Goal: Task Accomplishment & Management: Use online tool/utility

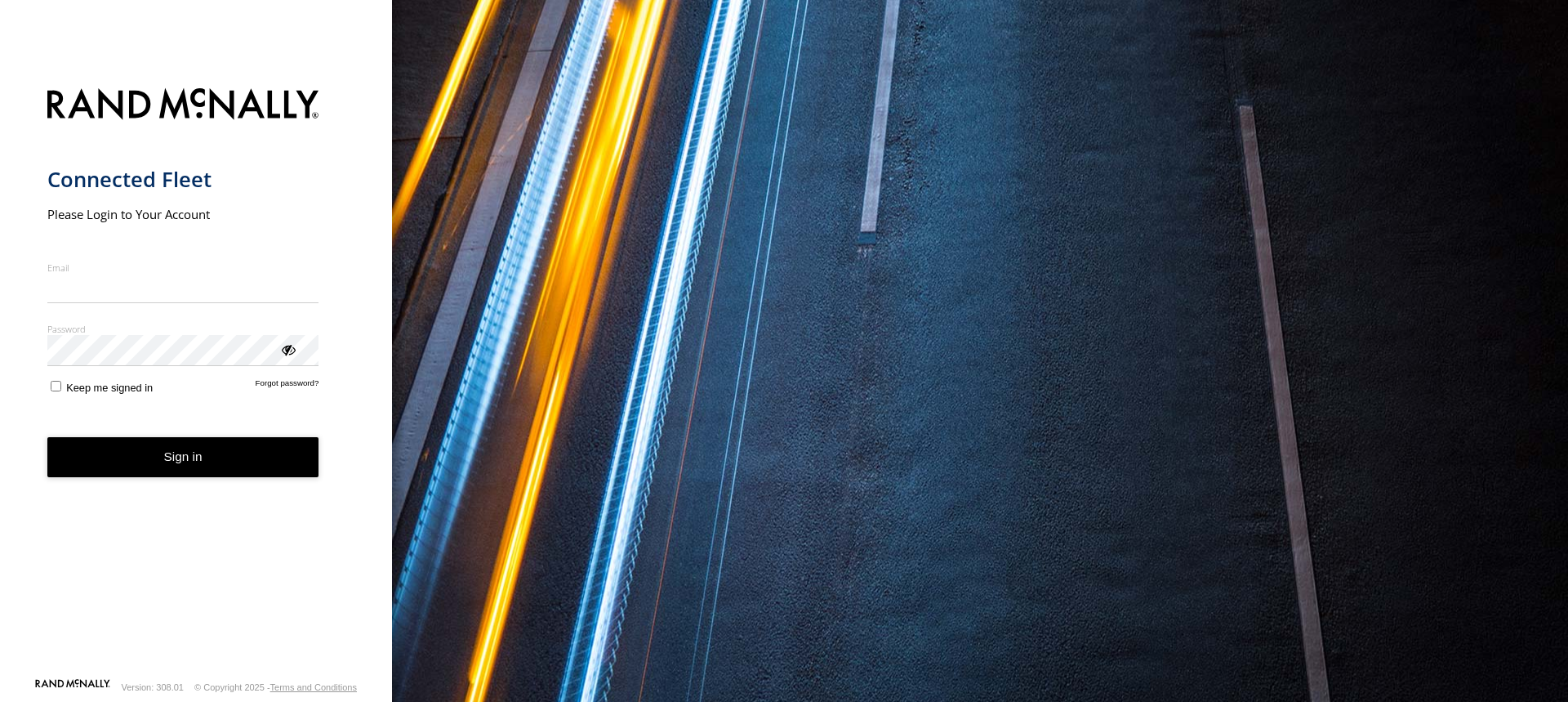
type input "**********"
click at [191, 462] on button "Sign in" at bounding box center [183, 457] width 272 height 40
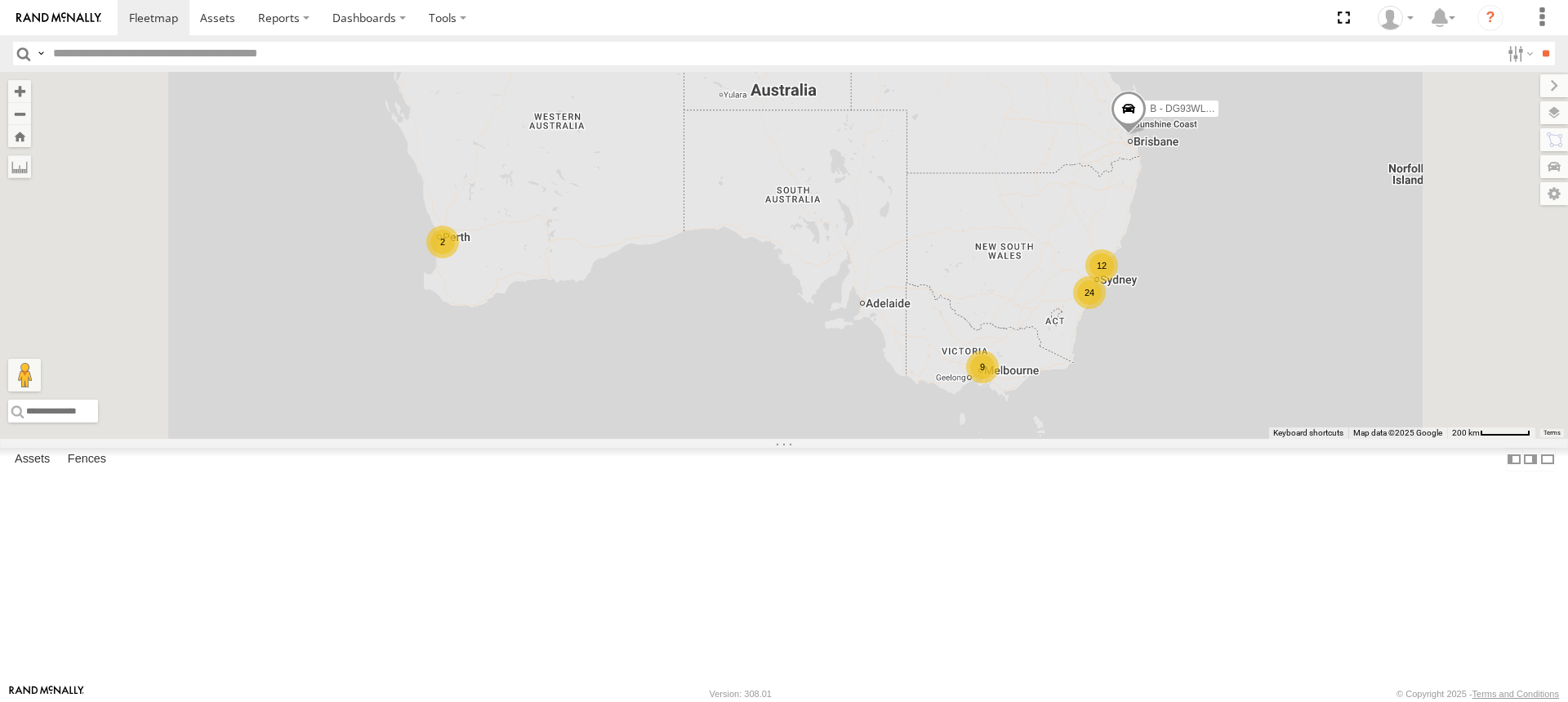
click at [91, 64] on input "text" at bounding box center [773, 54] width 1454 height 24
paste input "******"
type input "******"
click at [1537, 42] on input "**" at bounding box center [1546, 54] width 19 height 24
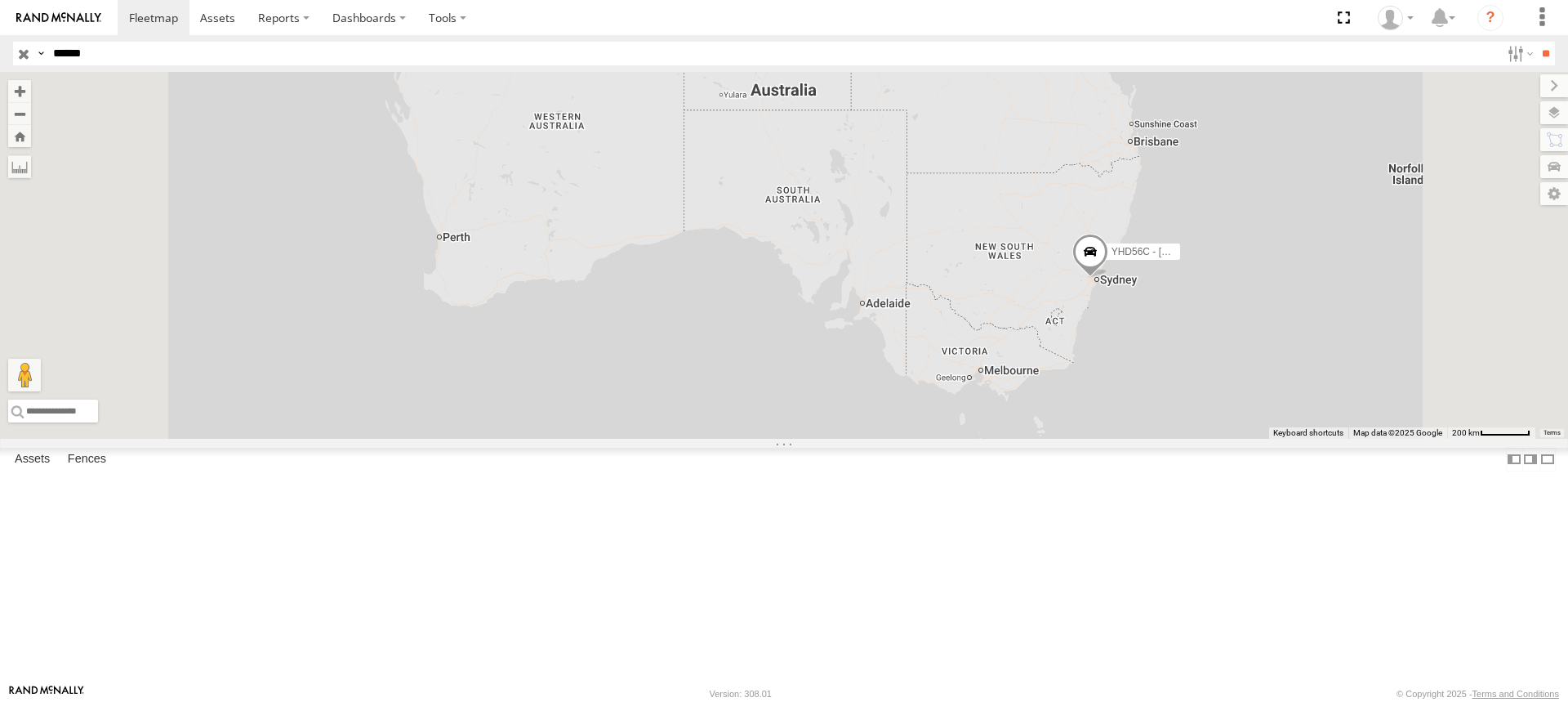
click at [0, 0] on span at bounding box center [0, 0] width 0 height 0
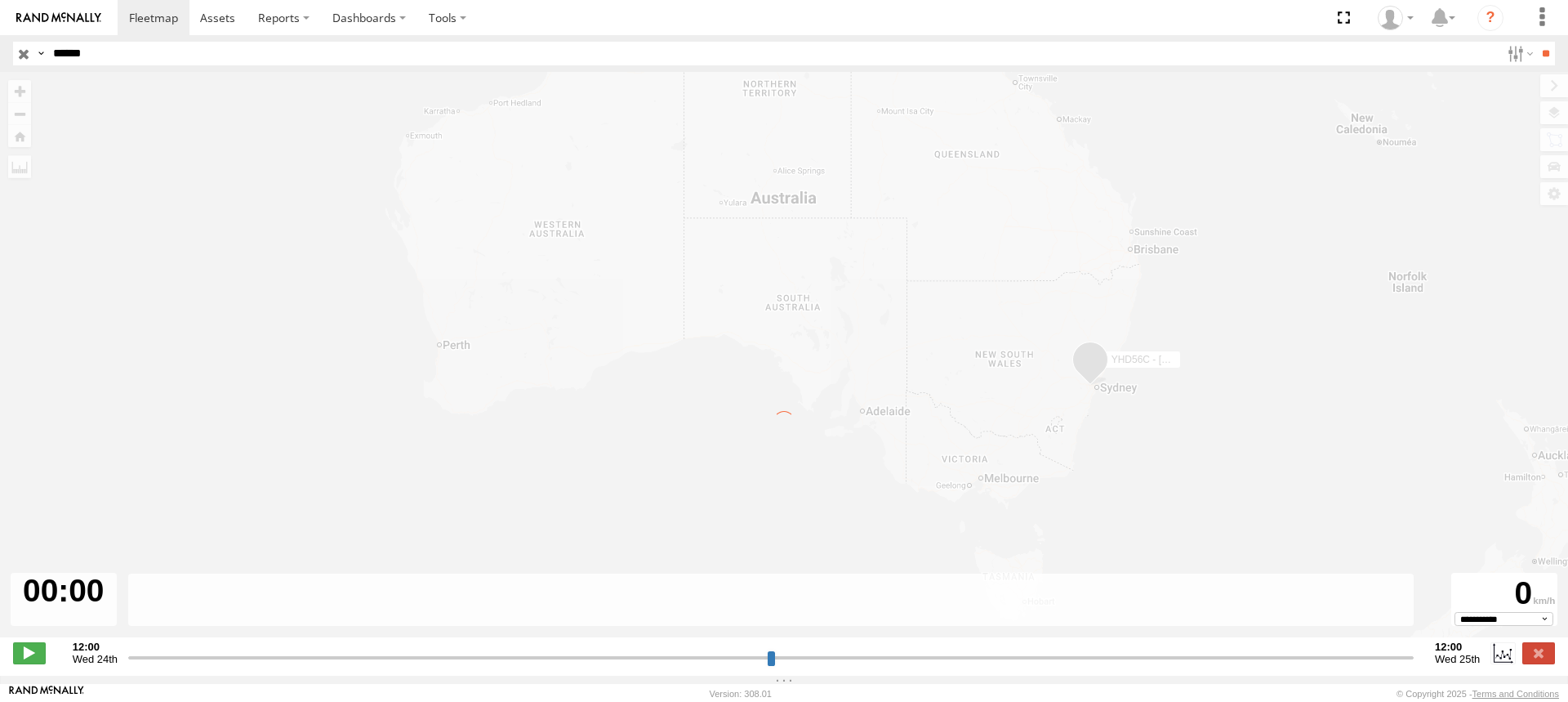
type input "**********"
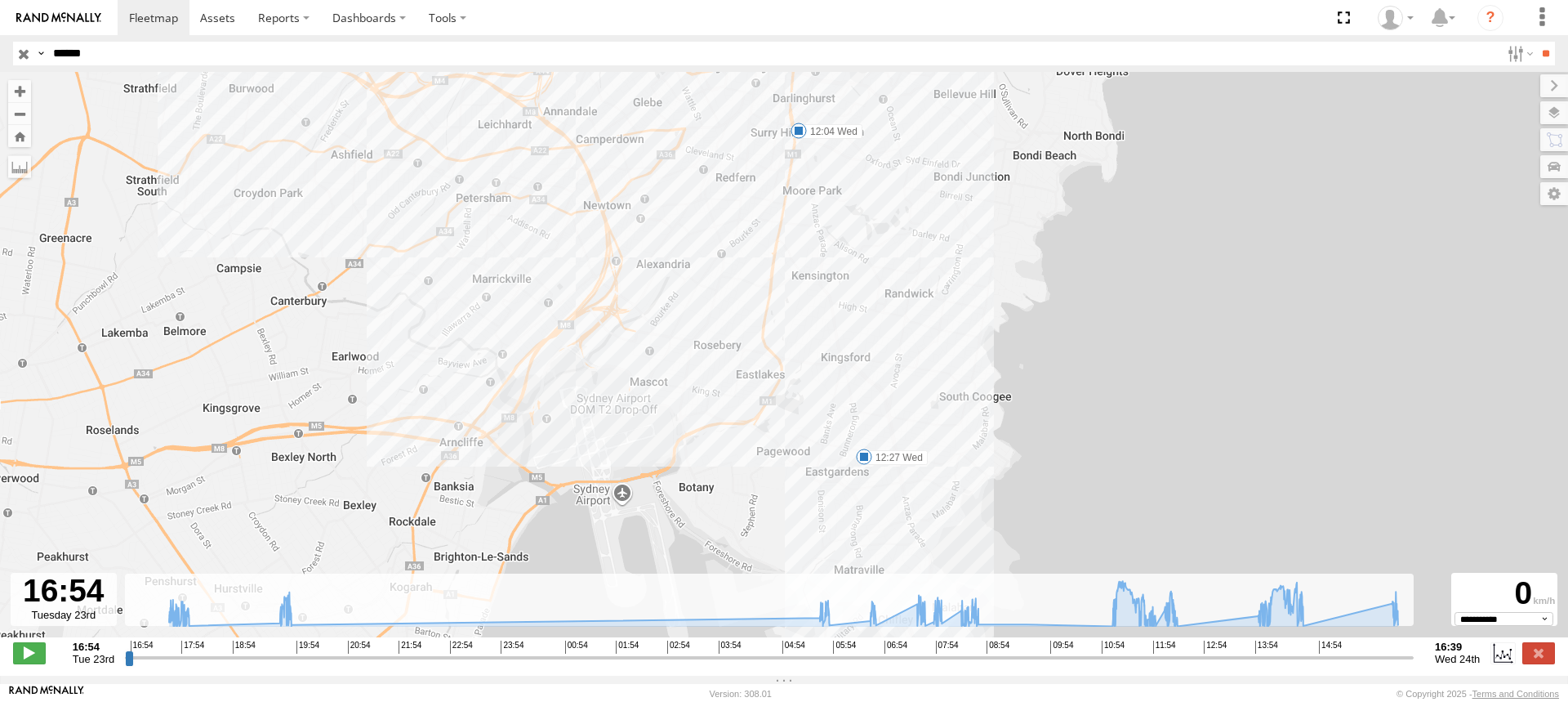
drag, startPoint x: 1271, startPoint y: 428, endPoint x: 605, endPoint y: 219, distance: 698.0
click at [605, 219] on div "YHD56C - Samuel Fuimaono 17:35 Tue 07:54 Wed 08:26 Wed 08:28 Wed 08:40 Wed 11:1…" at bounding box center [784, 363] width 1568 height 583
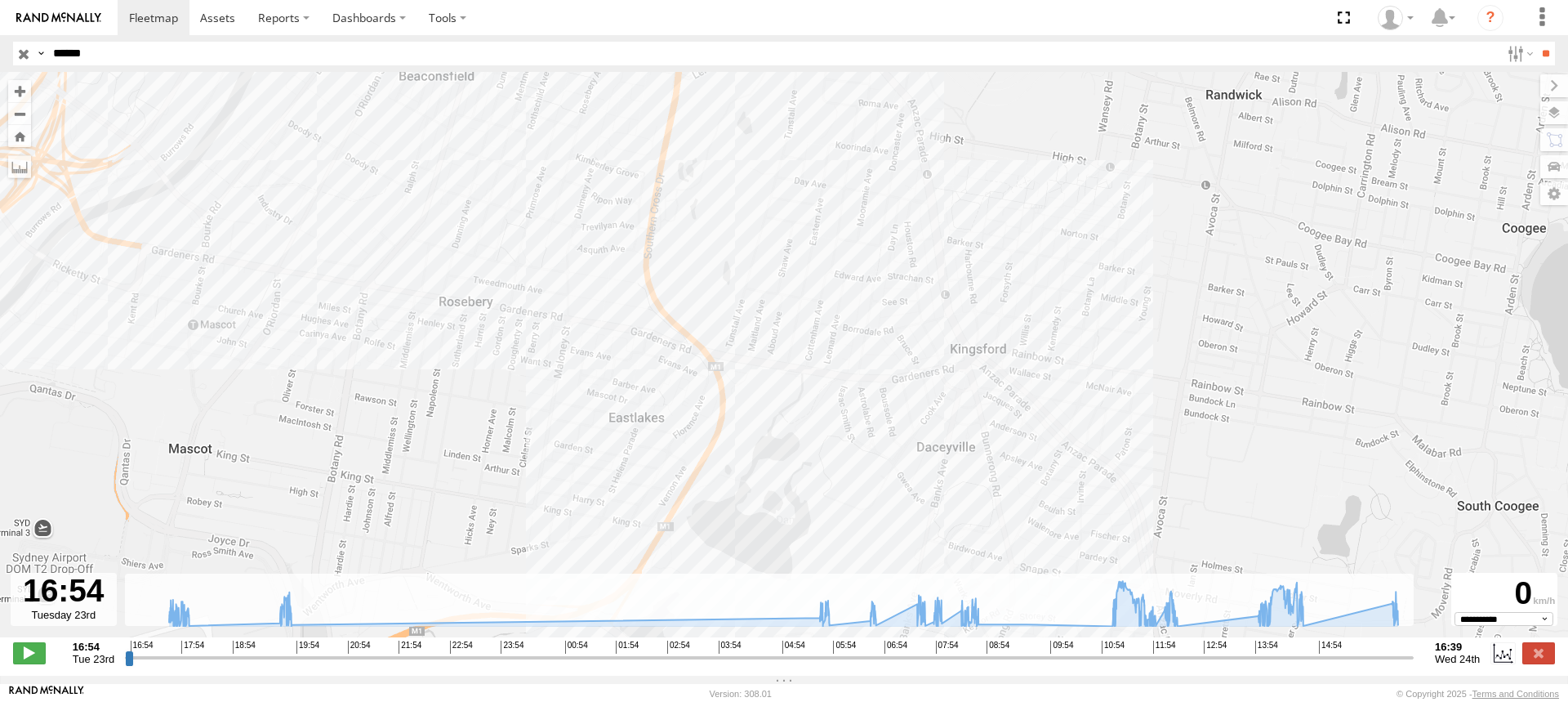
drag, startPoint x: 803, startPoint y: 256, endPoint x: 1065, endPoint y: 501, distance: 358.7
click at [1065, 501] on div "YHD56C - Samuel Fuimaono 17:35 Tue 07:54 Wed 08:26 Wed 08:28 Wed 08:40 Wed 11:1…" at bounding box center [784, 363] width 1568 height 583
click at [139, 19] on span at bounding box center [153, 18] width 49 height 16
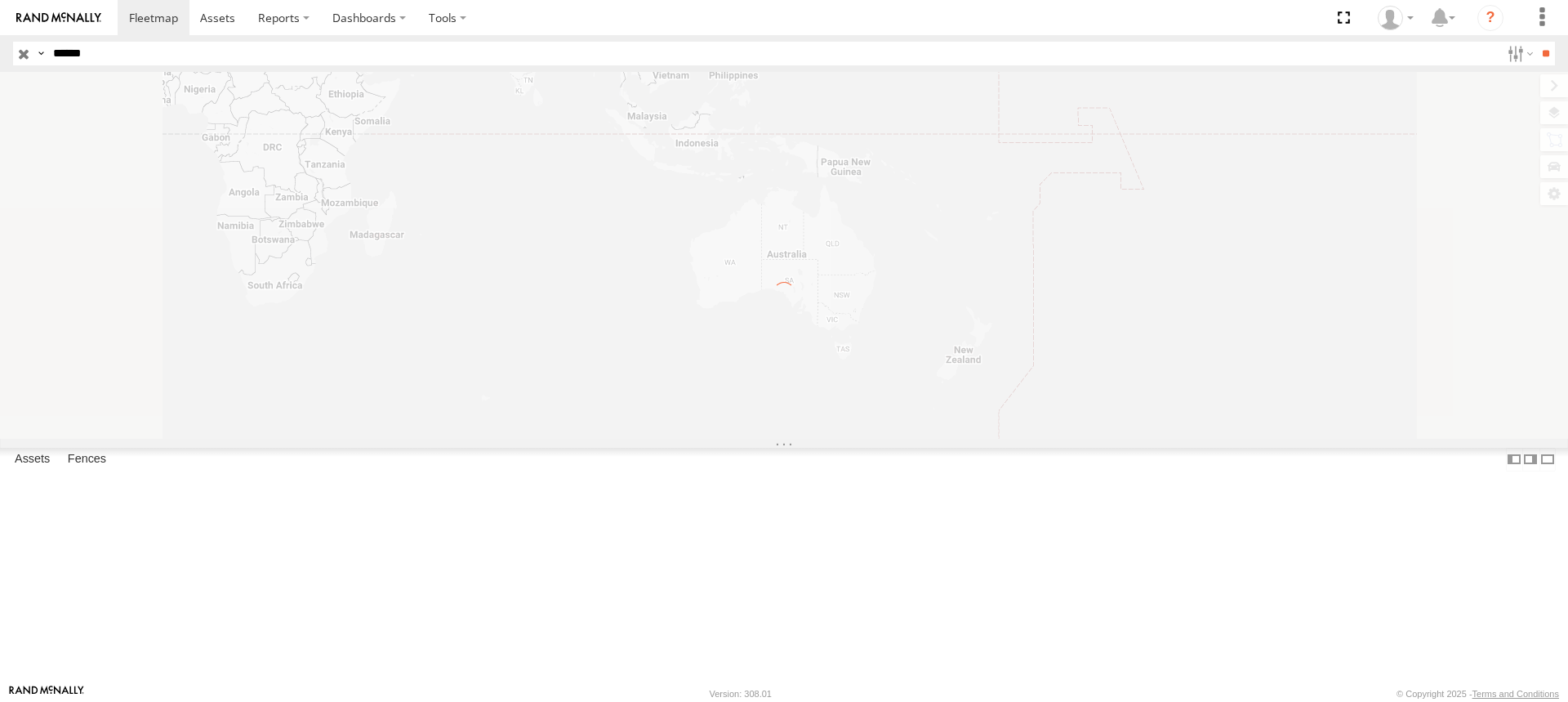
drag, startPoint x: 111, startPoint y: 56, endPoint x: -3, endPoint y: 59, distance: 114.0
click at [0, 59] on html at bounding box center [784, 351] width 1568 height 702
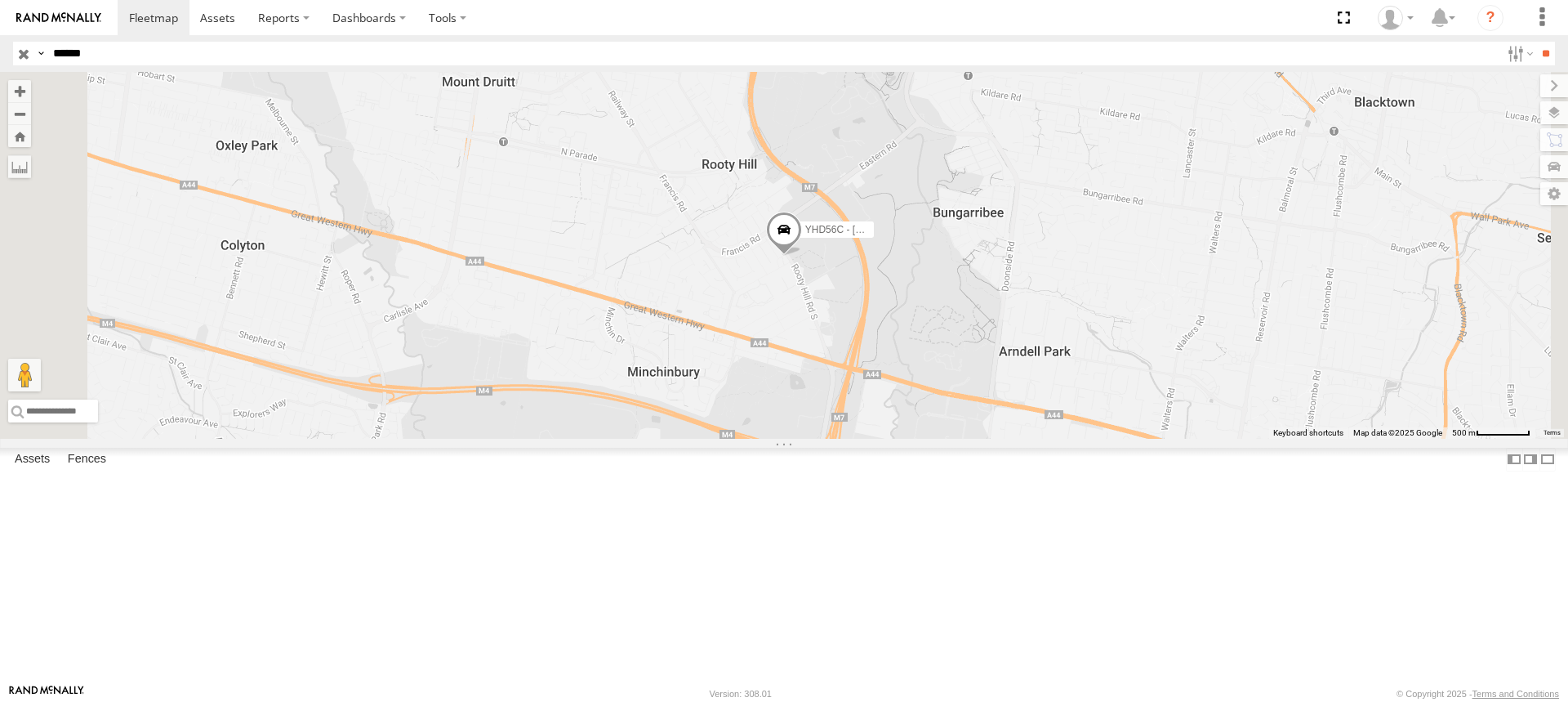
paste input "text"
type input "******"
click at [1537, 42] on input "**" at bounding box center [1546, 54] width 19 height 24
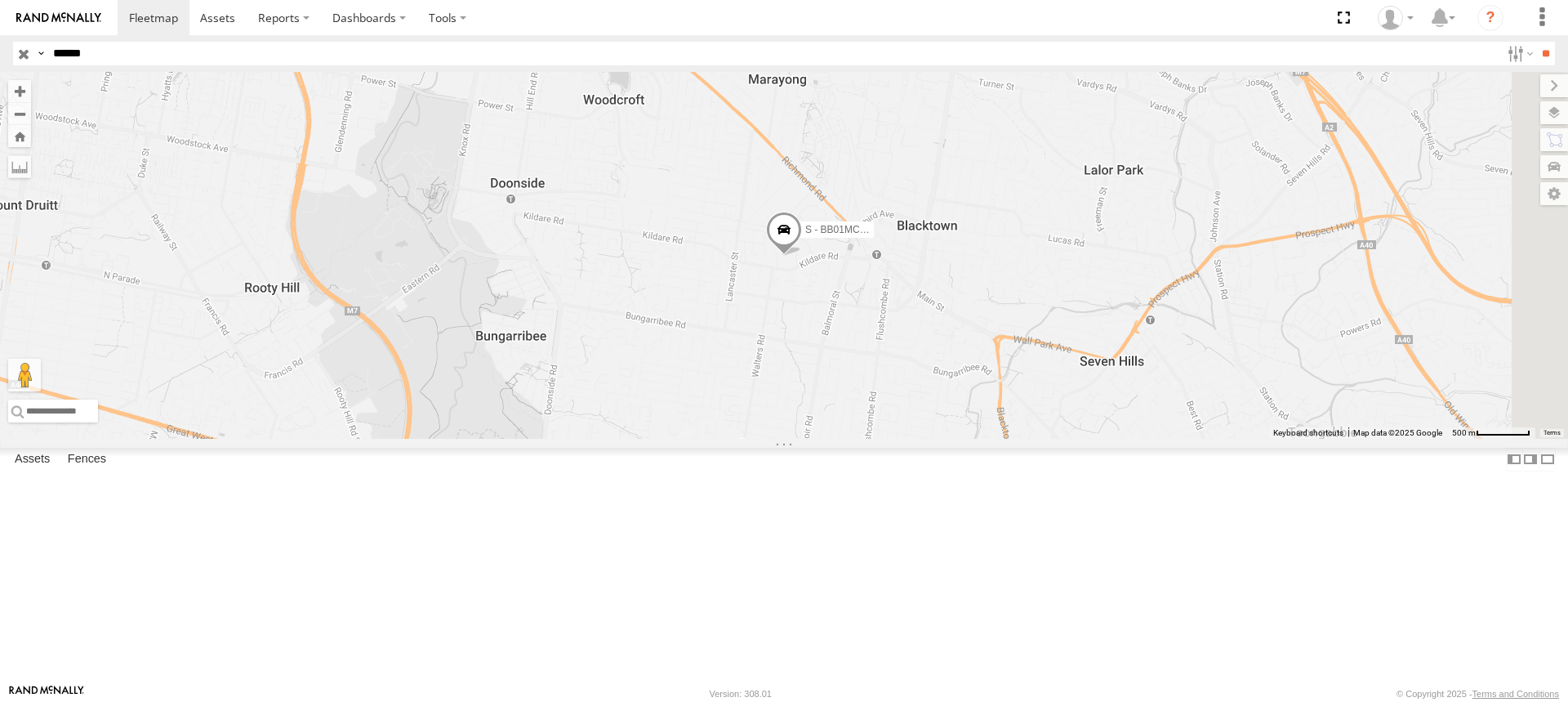
click at [0, 0] on span at bounding box center [0, 0] width 0 height 0
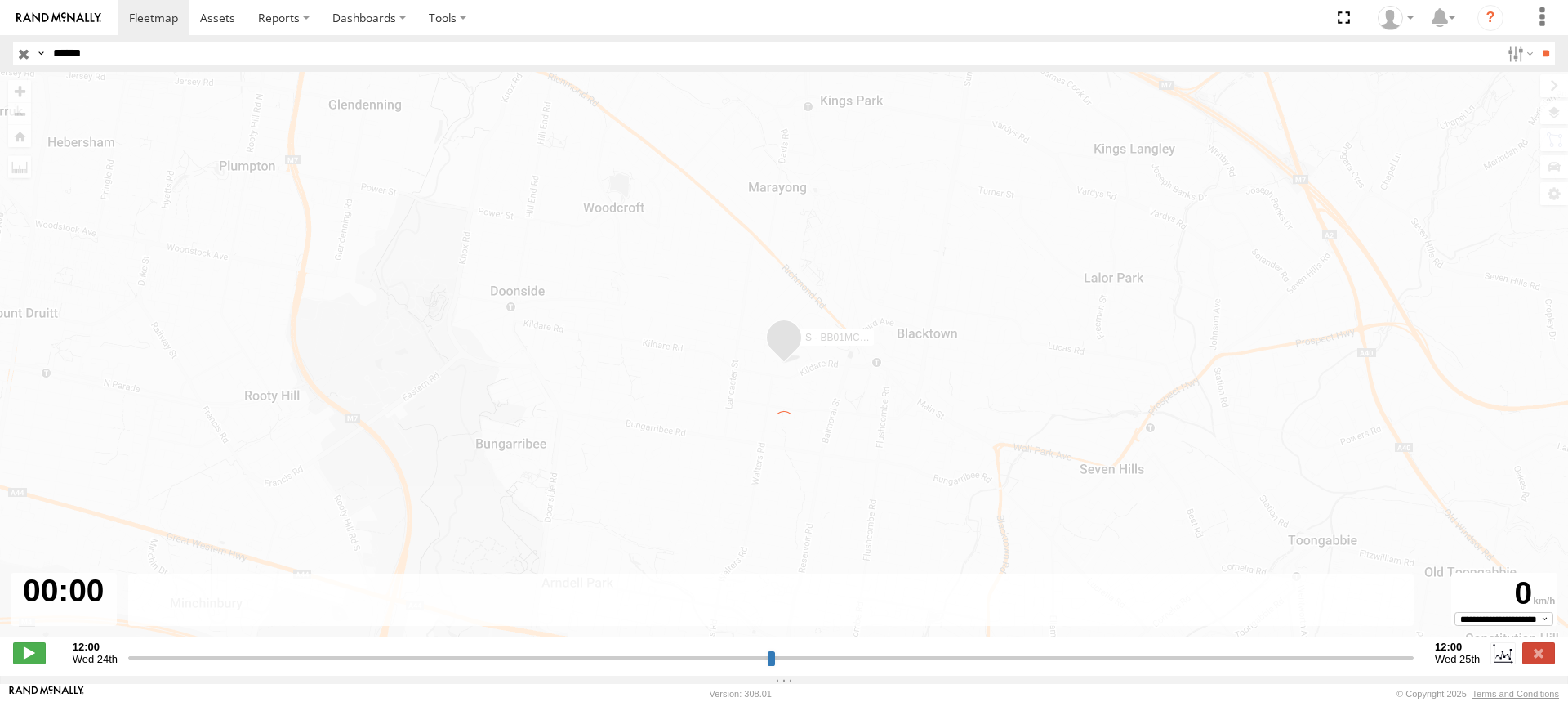
type input "**********"
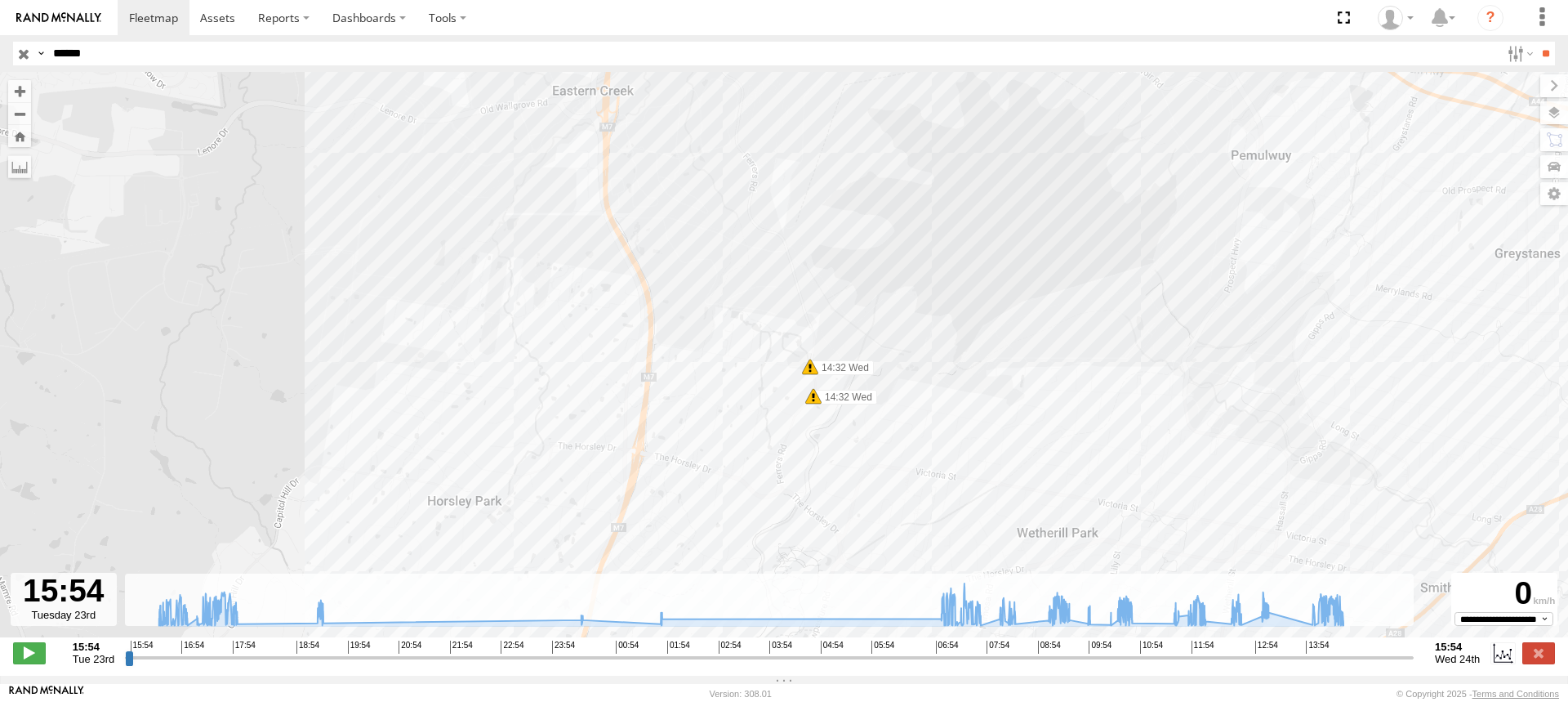
drag, startPoint x: 595, startPoint y: 215, endPoint x: 1039, endPoint y: 518, distance: 537.5
click at [1039, 518] on div "S - BB01MC - SPARE 16:20 Tue 16:20 Tue 16:25 Tue 16:51 Tue 17:46 Tue 17:48 Tue …" at bounding box center [784, 363] width 1568 height 583
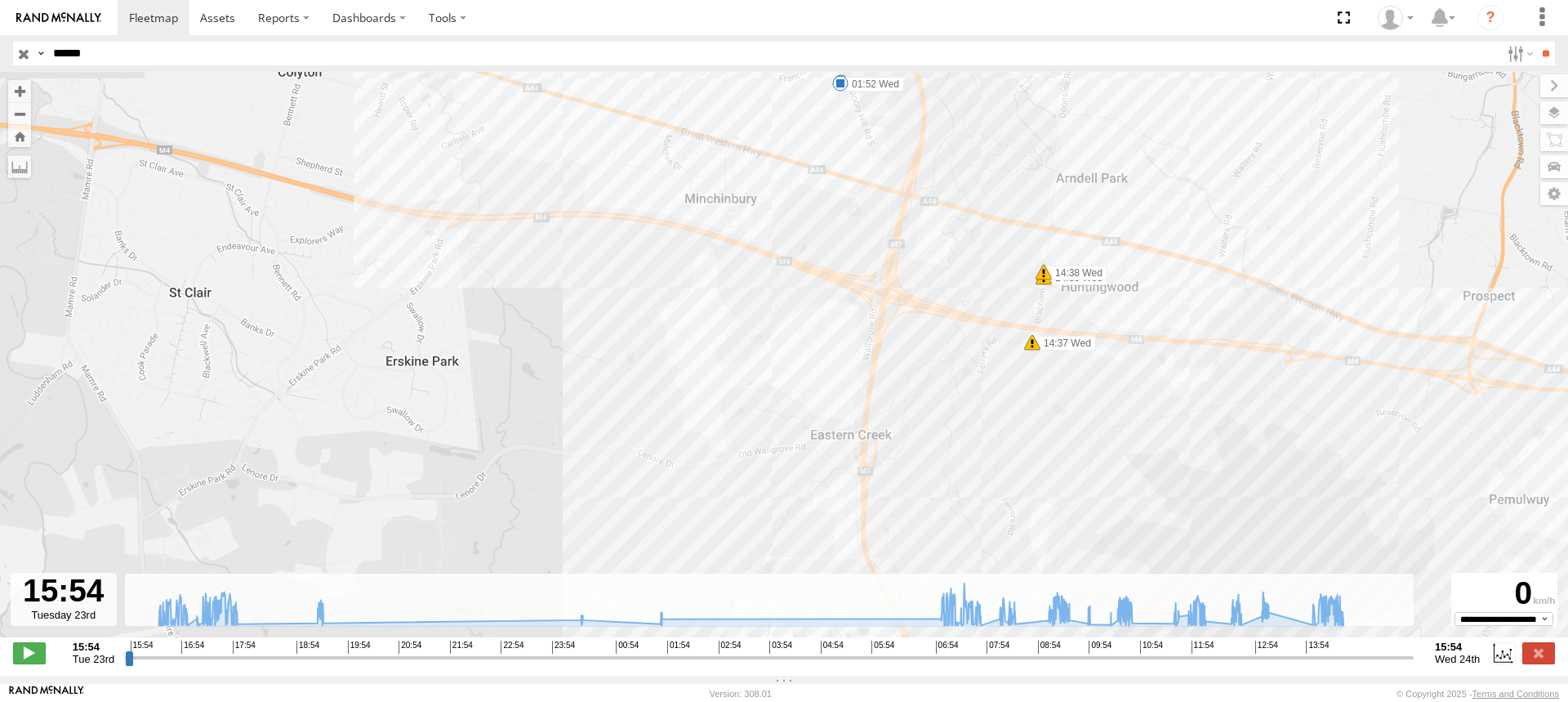
drag, startPoint x: 912, startPoint y: 205, endPoint x: 1169, endPoint y: 551, distance: 431.0
click at [1169, 551] on div "S - BB01MC - SPARE 16:20 Tue 16:20 Tue 16:25 Tue 16:51 Tue 17:46 Tue 17:48 Tue …" at bounding box center [784, 363] width 1568 height 583
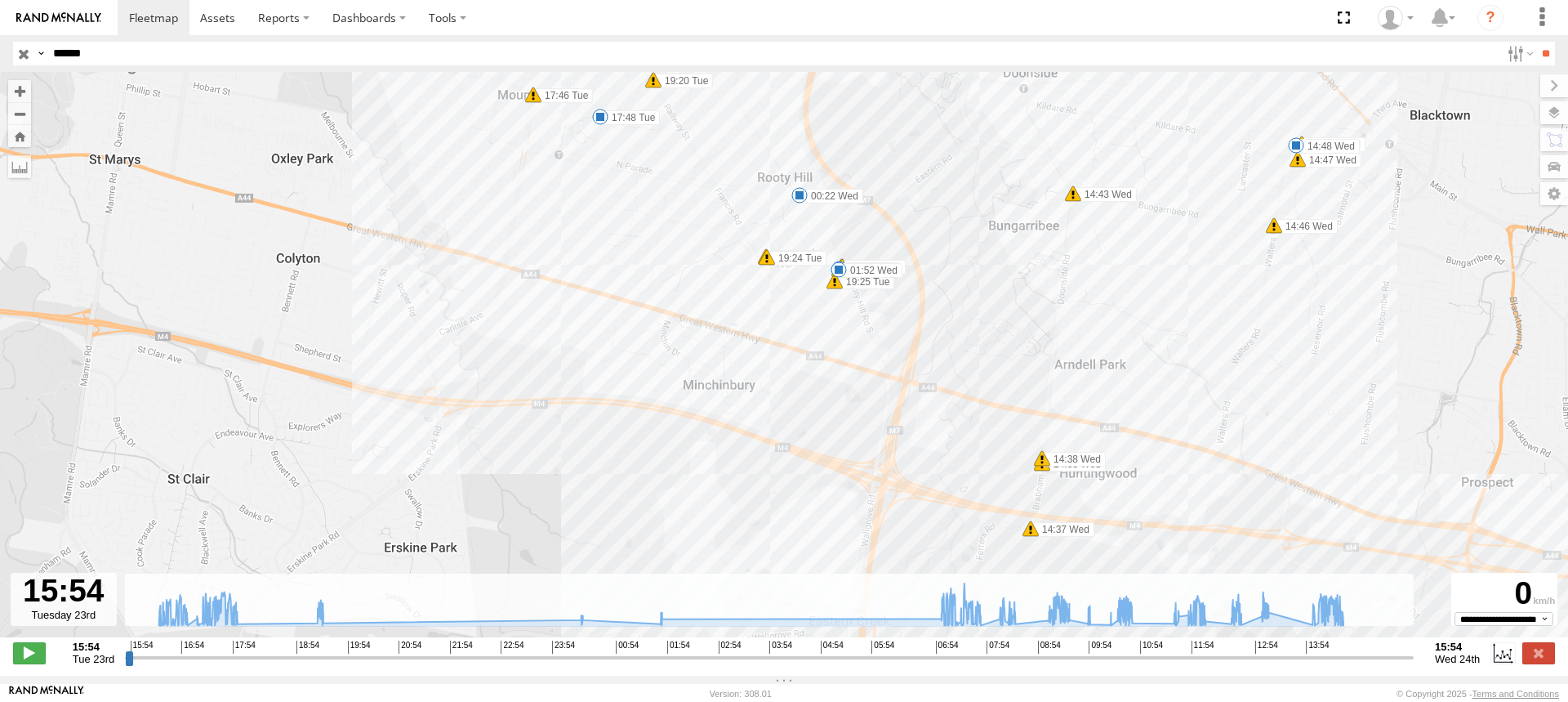
drag, startPoint x: 1158, startPoint y: 386, endPoint x: 1157, endPoint y: 573, distance: 187.0
click at [1157, 573] on div "S - BB01MC - SPARE 16:20 Tue 16:20 Tue 16:25 Tue 16:51 Tue 17:46 Tue 17:48 Tue …" at bounding box center [784, 363] width 1568 height 583
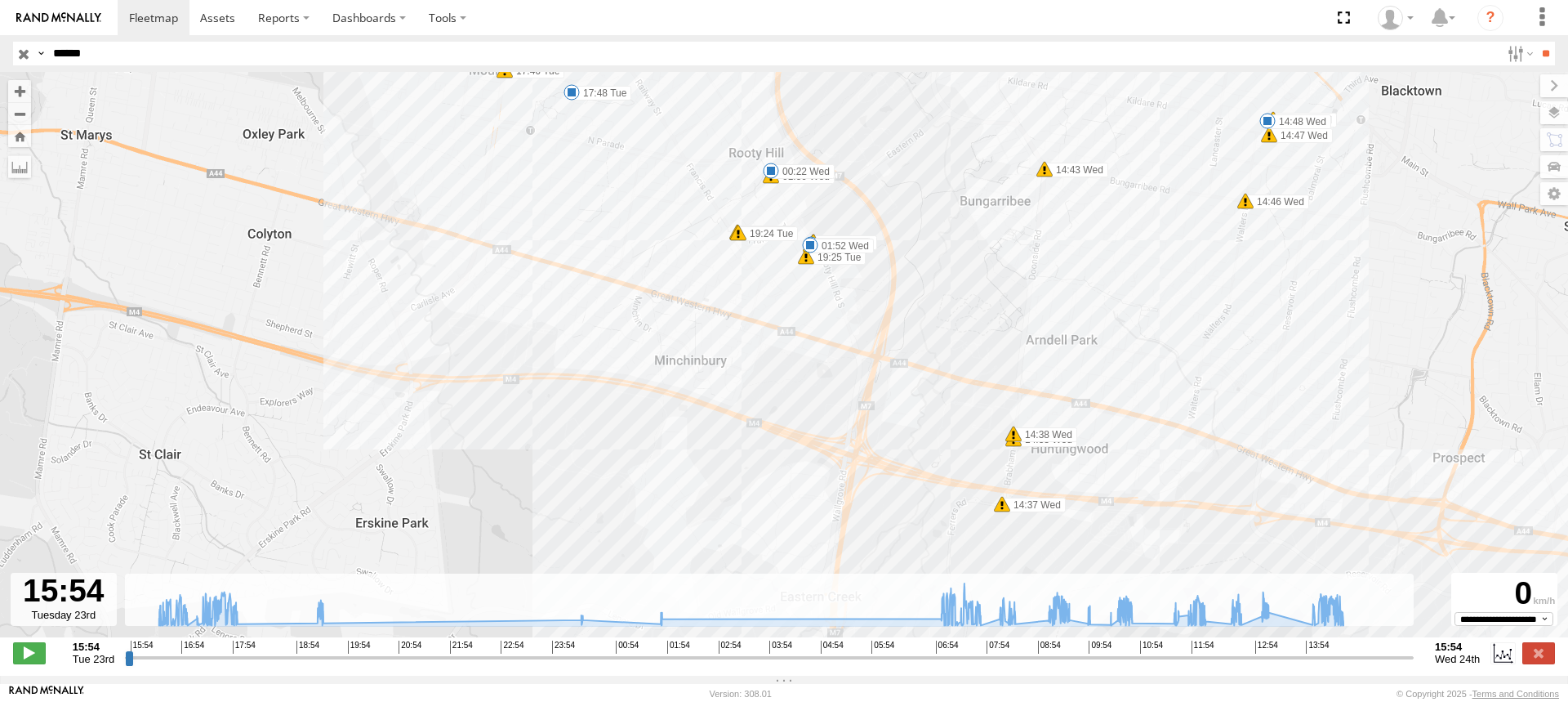
drag, startPoint x: 1021, startPoint y: 363, endPoint x: 684, endPoint y: 150, distance: 398.7
click at [699, 154] on div "S - BB01MC - SPARE 16:20 Tue 16:20 Tue 16:25 Tue 16:51 Tue 17:46 Tue 17:48 Tue …" at bounding box center [784, 363] width 1568 height 583
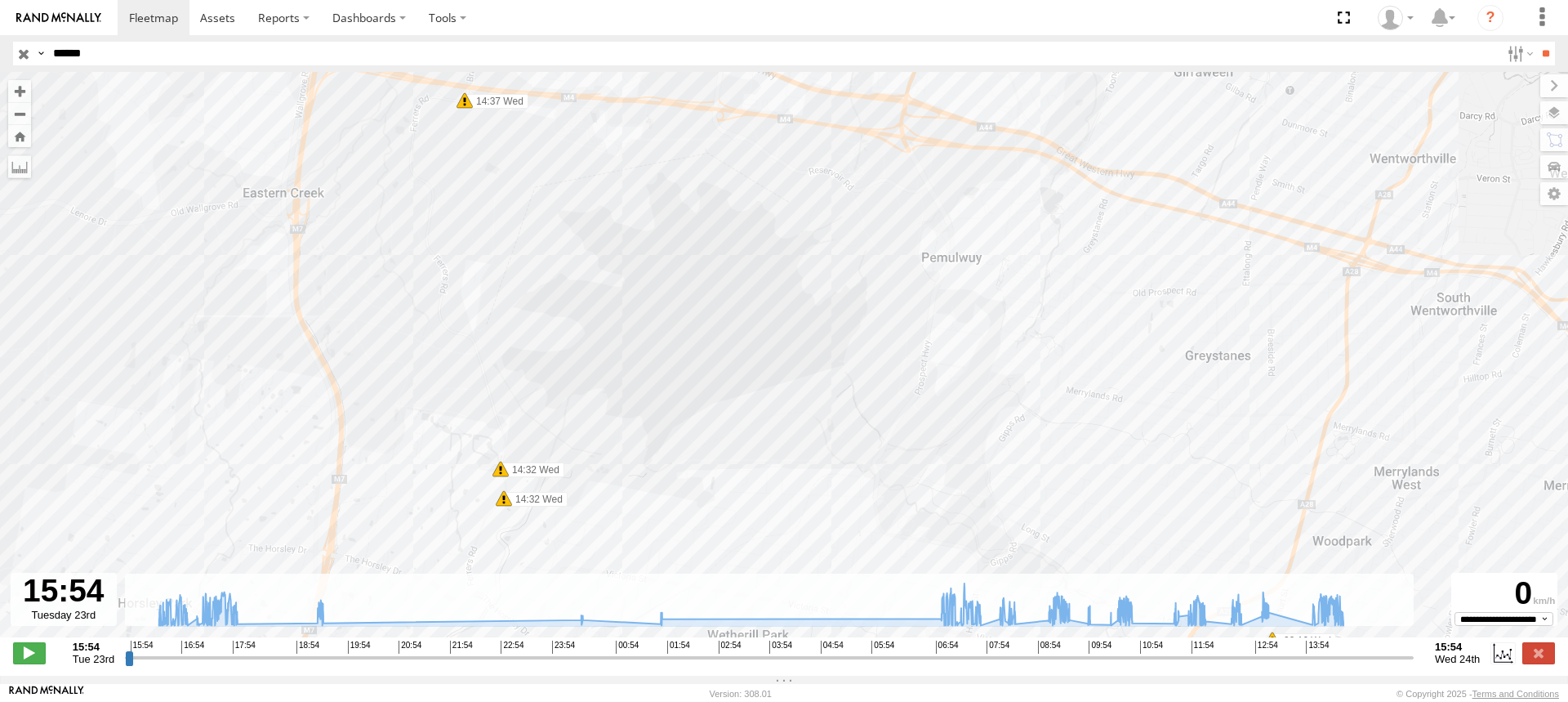
drag, startPoint x: 838, startPoint y: 385, endPoint x: 650, endPoint y: 123, distance: 322.5
click at [664, 131] on div "S - BB01MC - SPARE 16:20 Tue 16:20 Tue 16:25 Tue 16:51 Tue 17:46 Tue 17:48 Tue …" at bounding box center [784, 363] width 1568 height 583
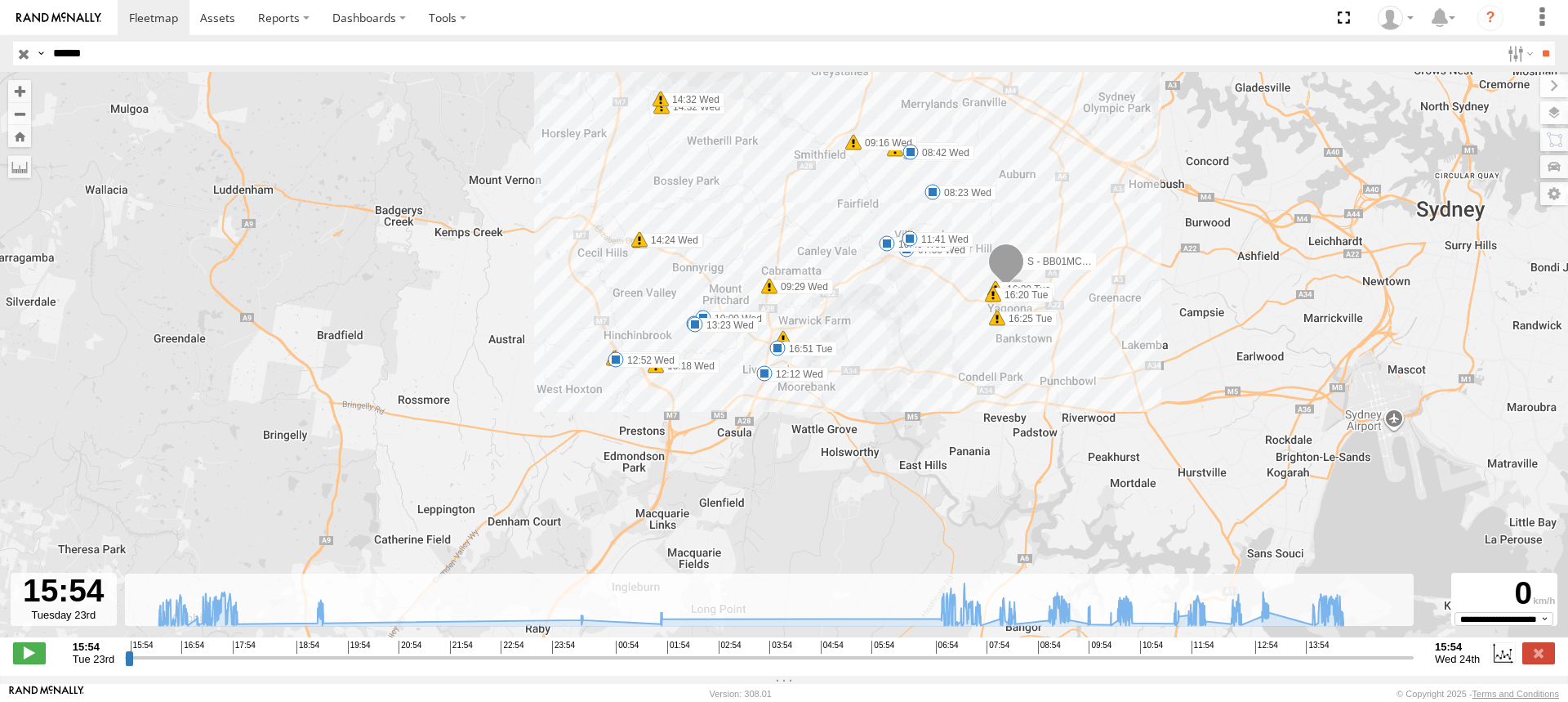
drag, startPoint x: 724, startPoint y: 368, endPoint x: 762, endPoint y: 178, distance: 193.8
click at [762, 178] on div "S - BB01MC - SPARE 16:20 Tue 16:20 Tue 16:25 Tue 16:51 Tue 17:46 Tue 17:48 Tue …" at bounding box center [784, 363] width 1568 height 583
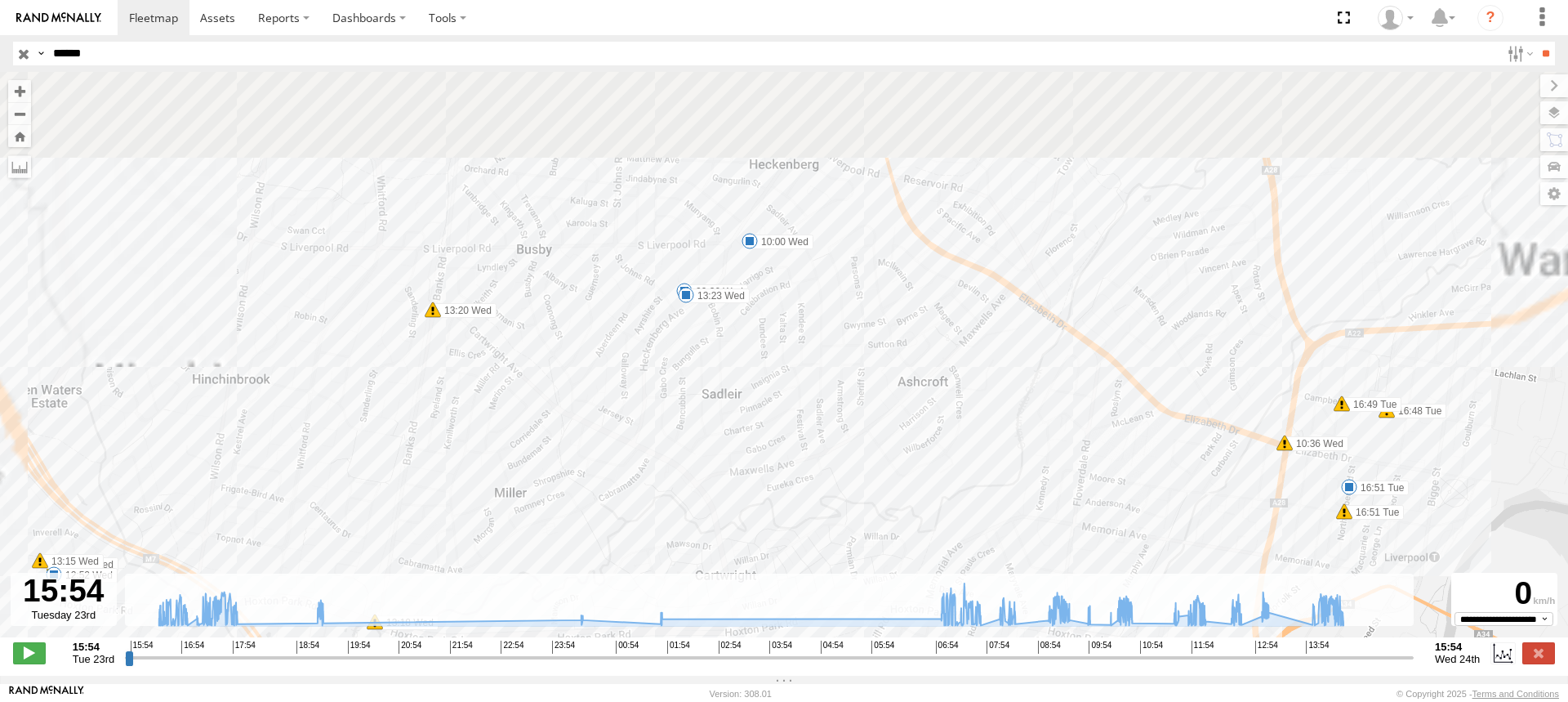
drag, startPoint x: 740, startPoint y: 212, endPoint x: 813, endPoint y: 543, distance: 339.0
click at [813, 565] on div "S - BB01MC - SPARE 16:20 Tue 16:20 Tue 16:25 Tue 16:51 Tue 17:46 Tue 17:48 Tue …" at bounding box center [784, 363] width 1568 height 583
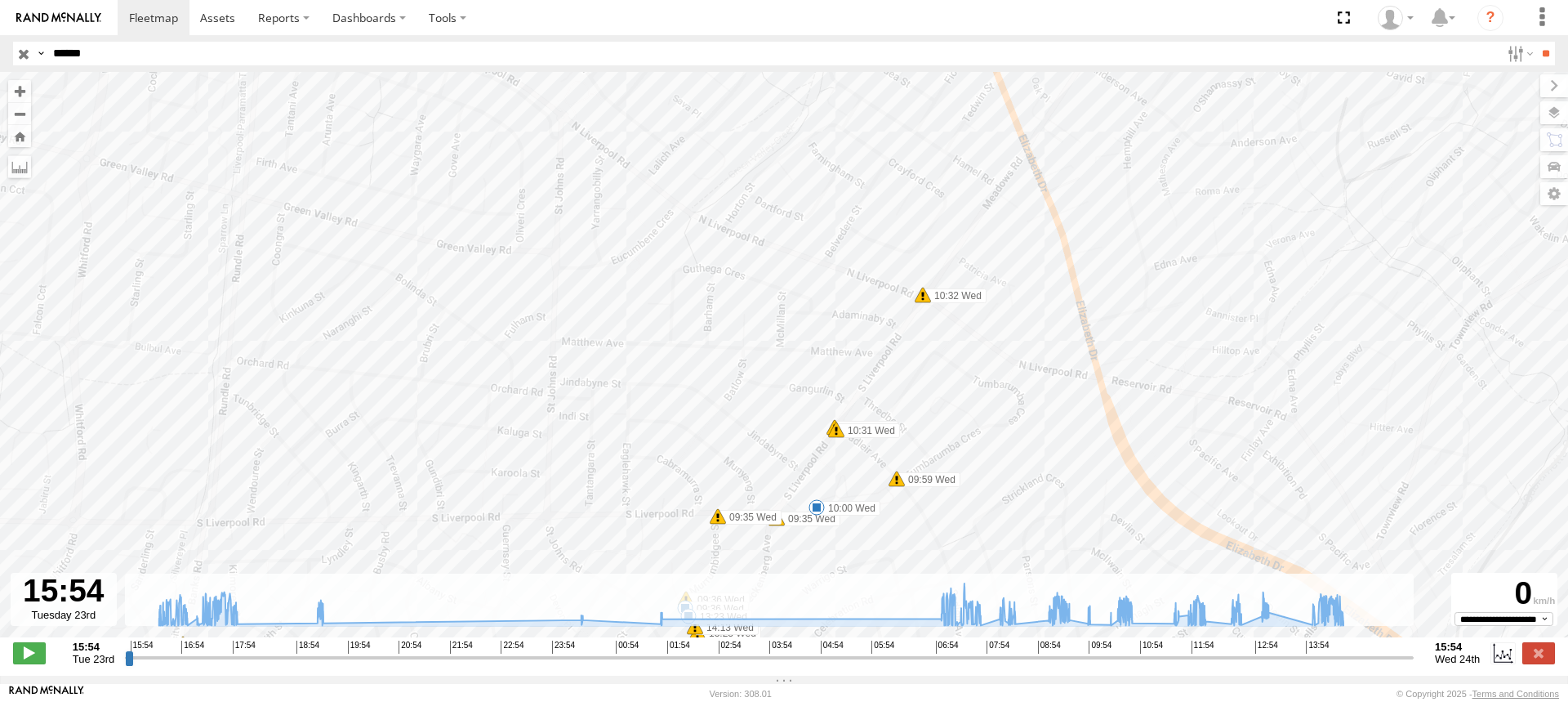
drag, startPoint x: 814, startPoint y: 238, endPoint x: 970, endPoint y: 555, distance: 353.3
click at [970, 555] on div "S - BB01MC - SPARE 16:20 Tue 16:20 Tue 16:25 Tue 16:51 Tue 17:46 Tue 17:48 Tue …" at bounding box center [784, 363] width 1568 height 583
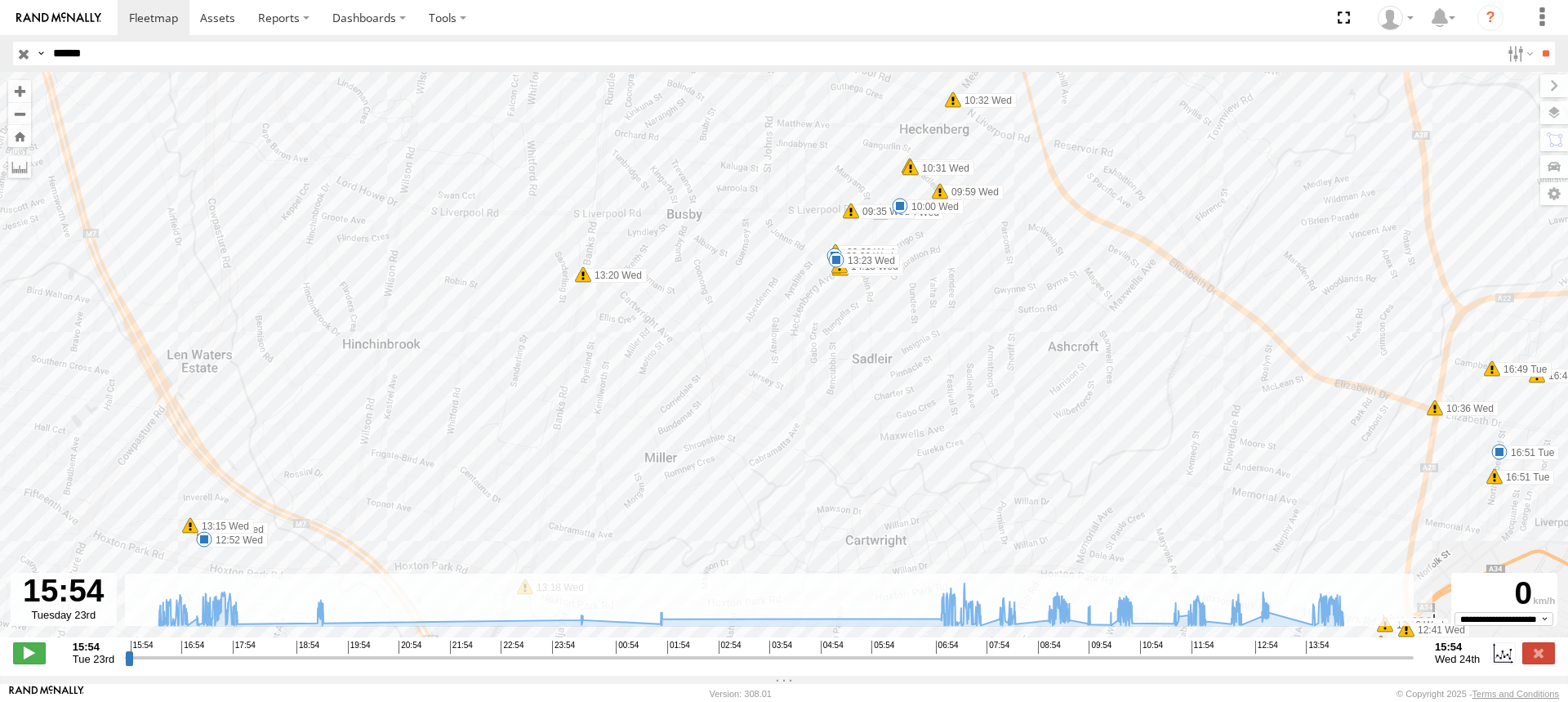
drag, startPoint x: 984, startPoint y: 437, endPoint x: 970, endPoint y: 244, distance: 193.5
click at [970, 244] on div "S - BB01MC - SPARE 16:20 Tue 16:20 Tue 16:25 Tue 16:51 Tue 17:46 Tue 17:48 Tue …" at bounding box center [784, 363] width 1568 height 583
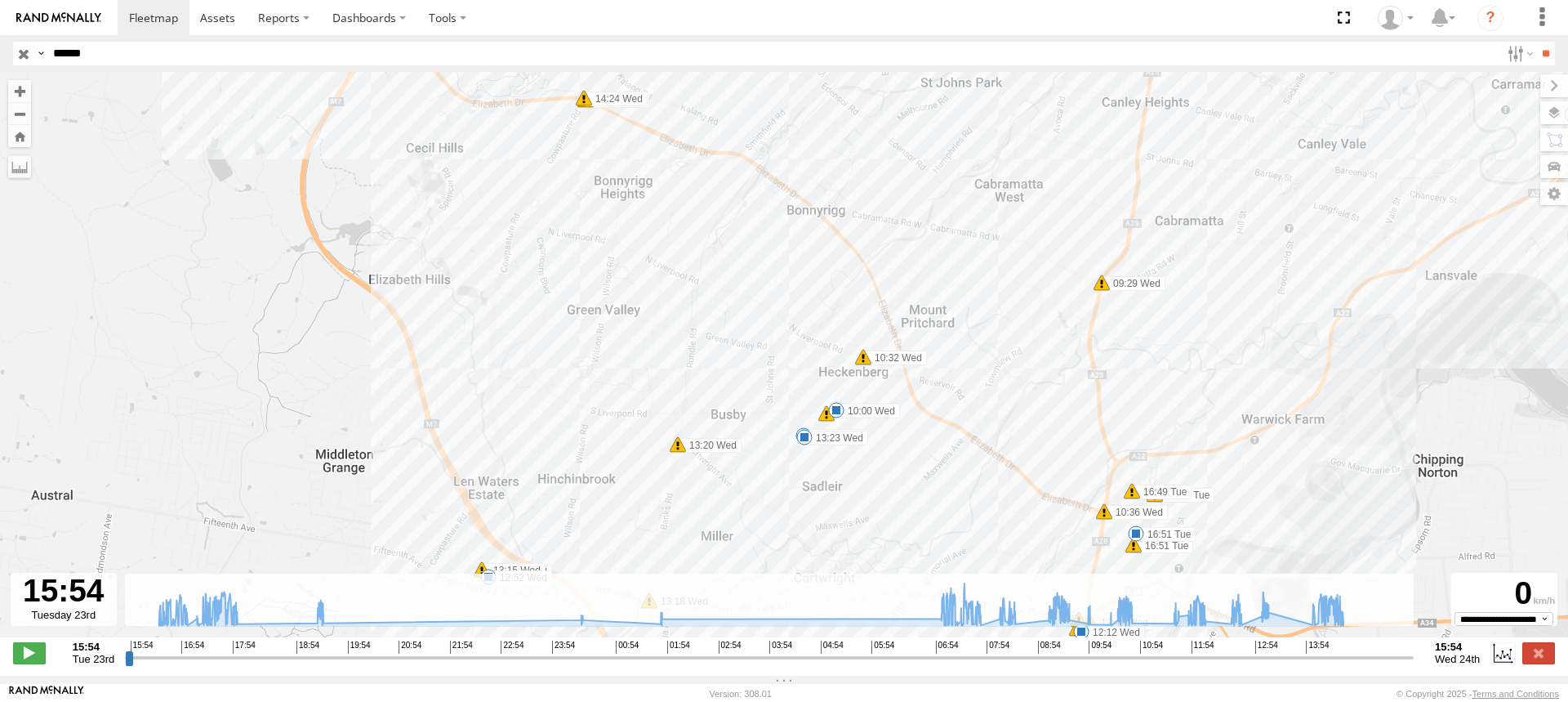
drag, startPoint x: 993, startPoint y: 362, endPoint x: 906, endPoint y: 500, distance: 163.1
click at [906, 500] on div "S - BB01MC - SPARE 16:20 Tue 16:20 Tue 16:25 Tue 16:51 Tue 17:46 Tue 17:48 Tue …" at bounding box center [784, 363] width 1568 height 583
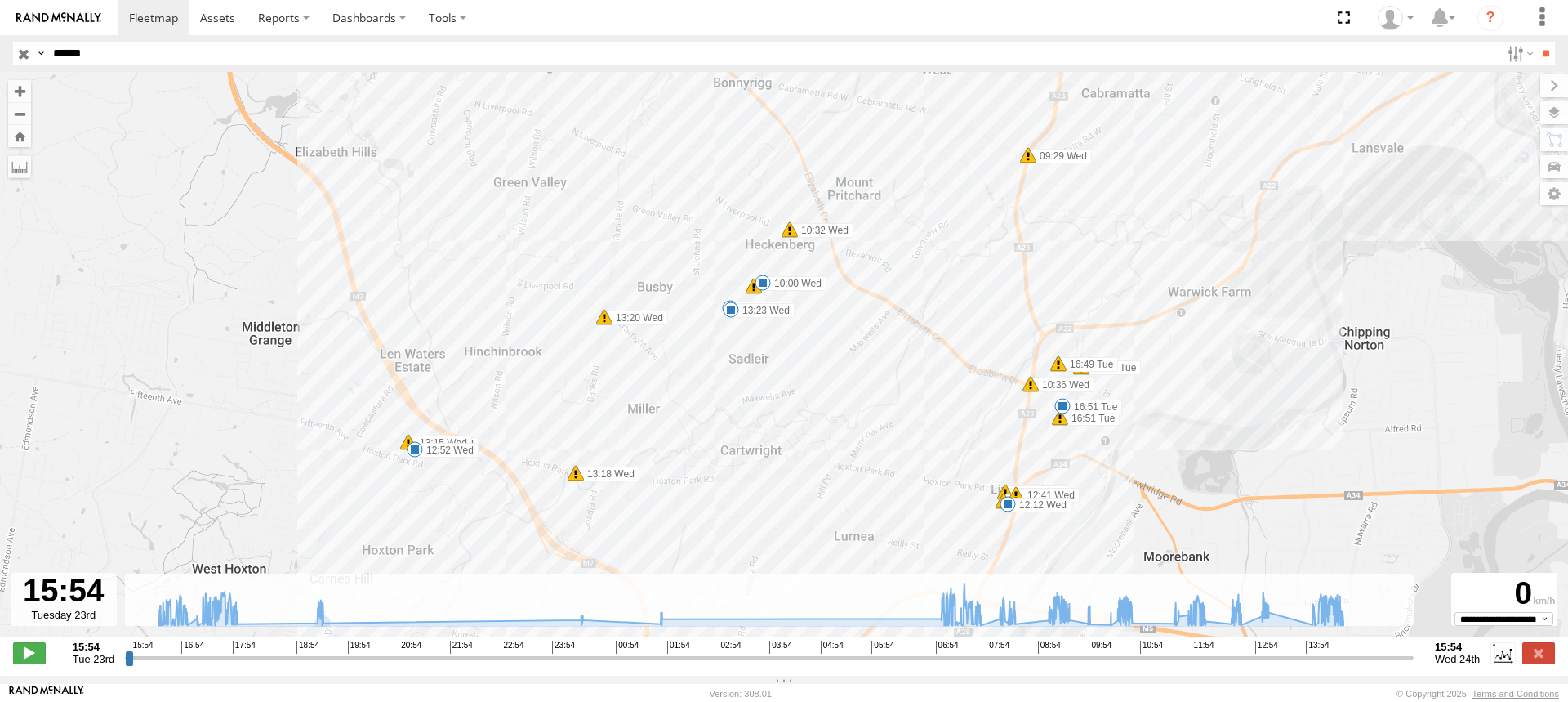
click at [429, 453] on label "12:52 Wed" at bounding box center [446, 450] width 64 height 15
click at [550, 385] on div "S - BB01MC - SPARE 16:20 Tue 16:20 Tue 16:25 Tue 16:51 Tue 17:46 Tue 17:48 Tue …" at bounding box center [784, 363] width 1568 height 583
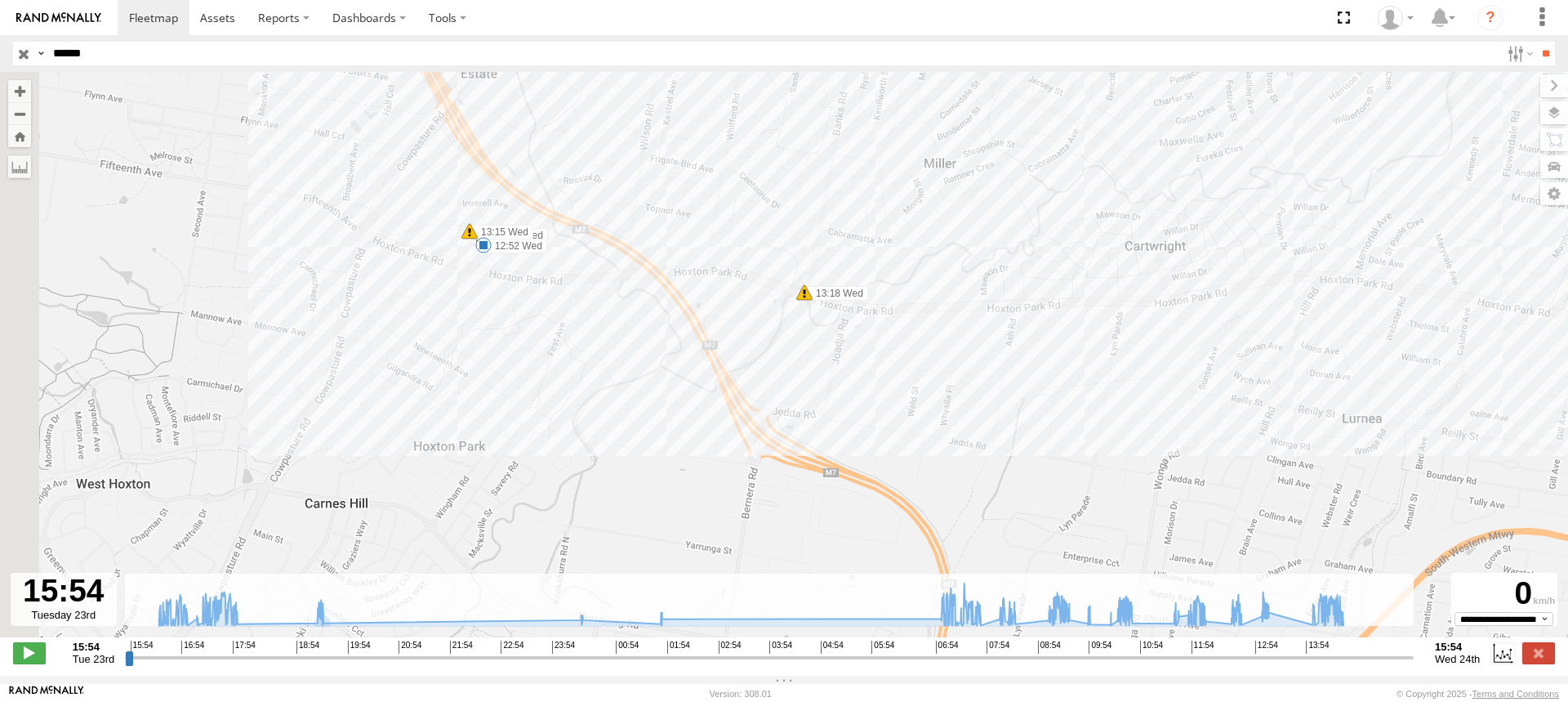
drag, startPoint x: 524, startPoint y: 369, endPoint x: 652, endPoint y: 157, distance: 247.6
click at [652, 157] on div "S - BB01MC - SPARE 16:20 Tue 16:20 Tue 16:25 Tue 16:51 Tue 17:46 Tue 17:48 Tue …" at bounding box center [784, 363] width 1568 height 583
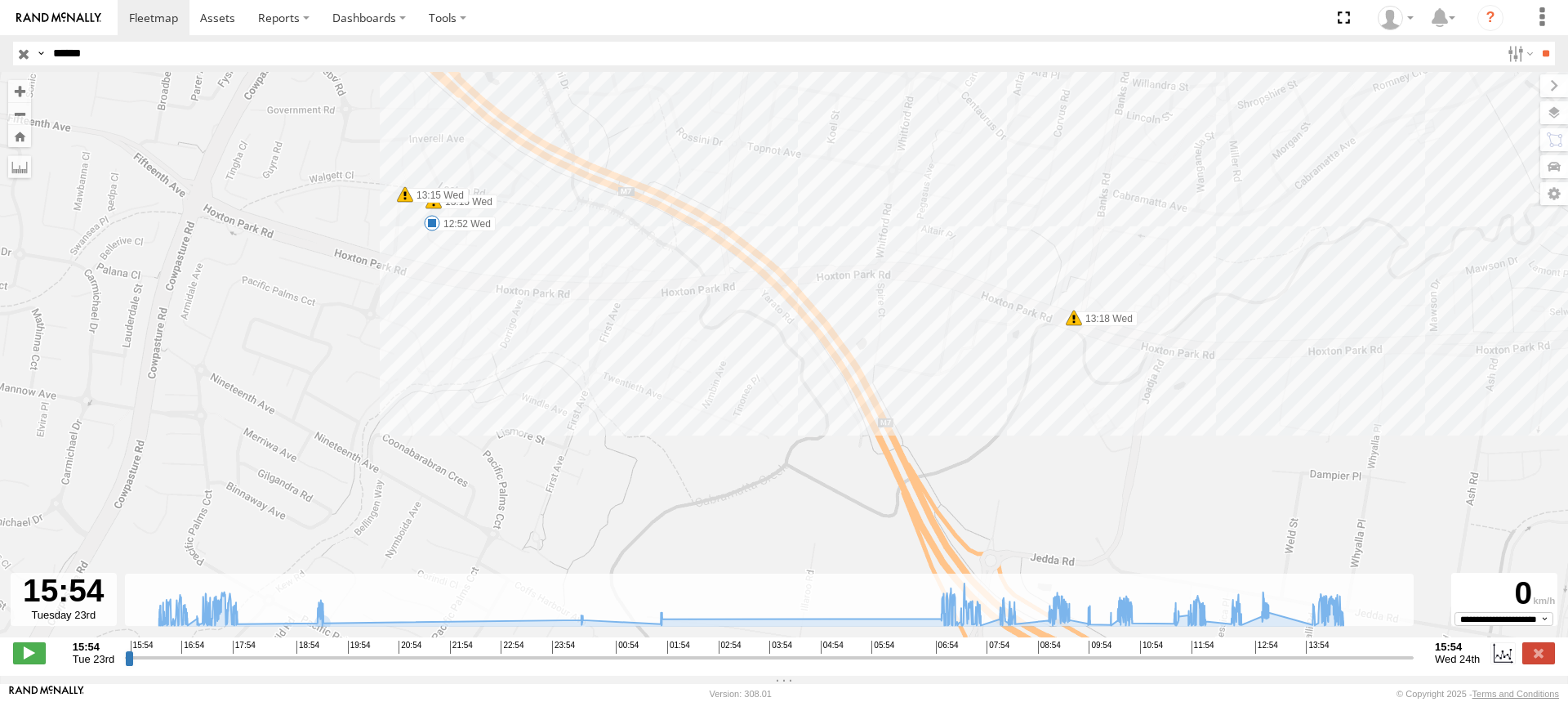
click at [404, 198] on span at bounding box center [405, 194] width 17 height 17
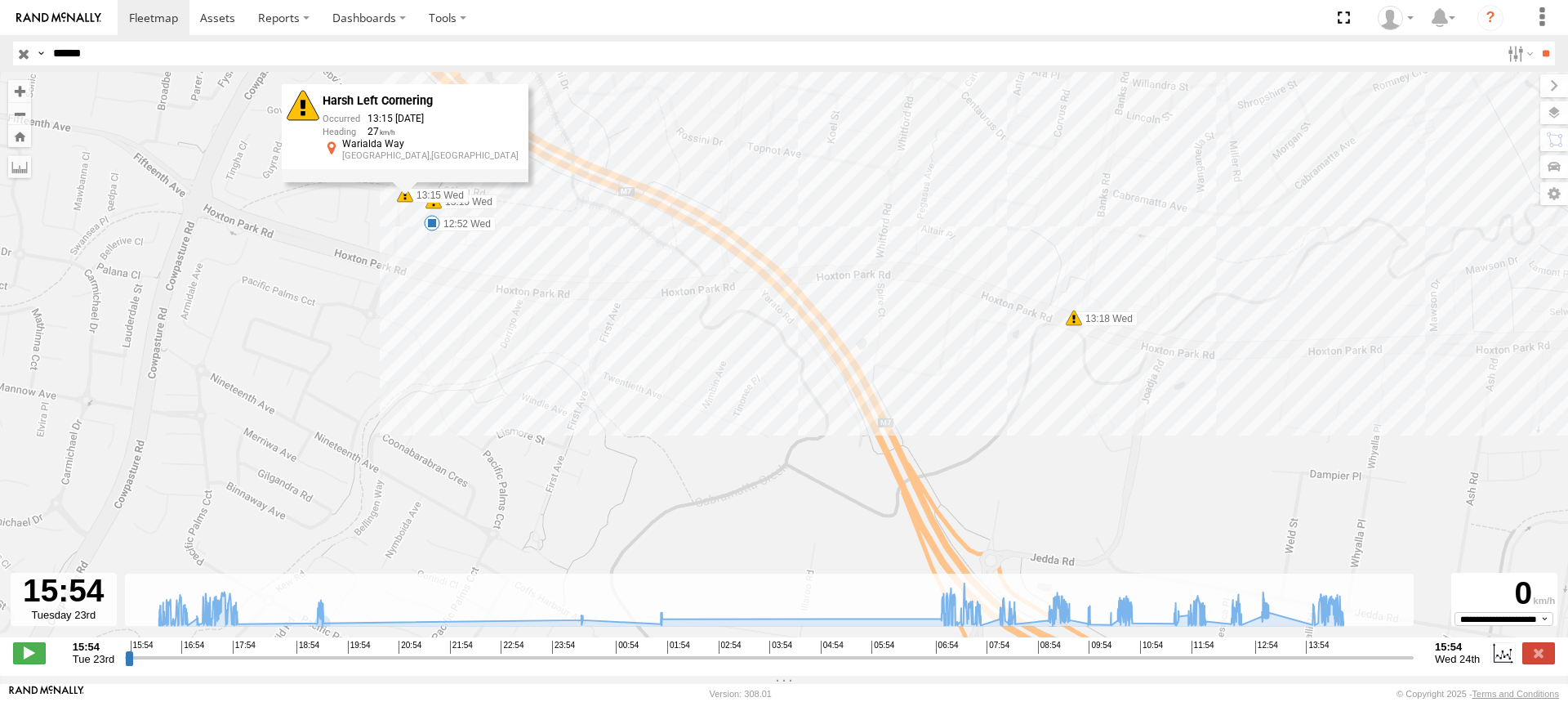
click at [434, 209] on span at bounding box center [434, 201] width 17 height 17
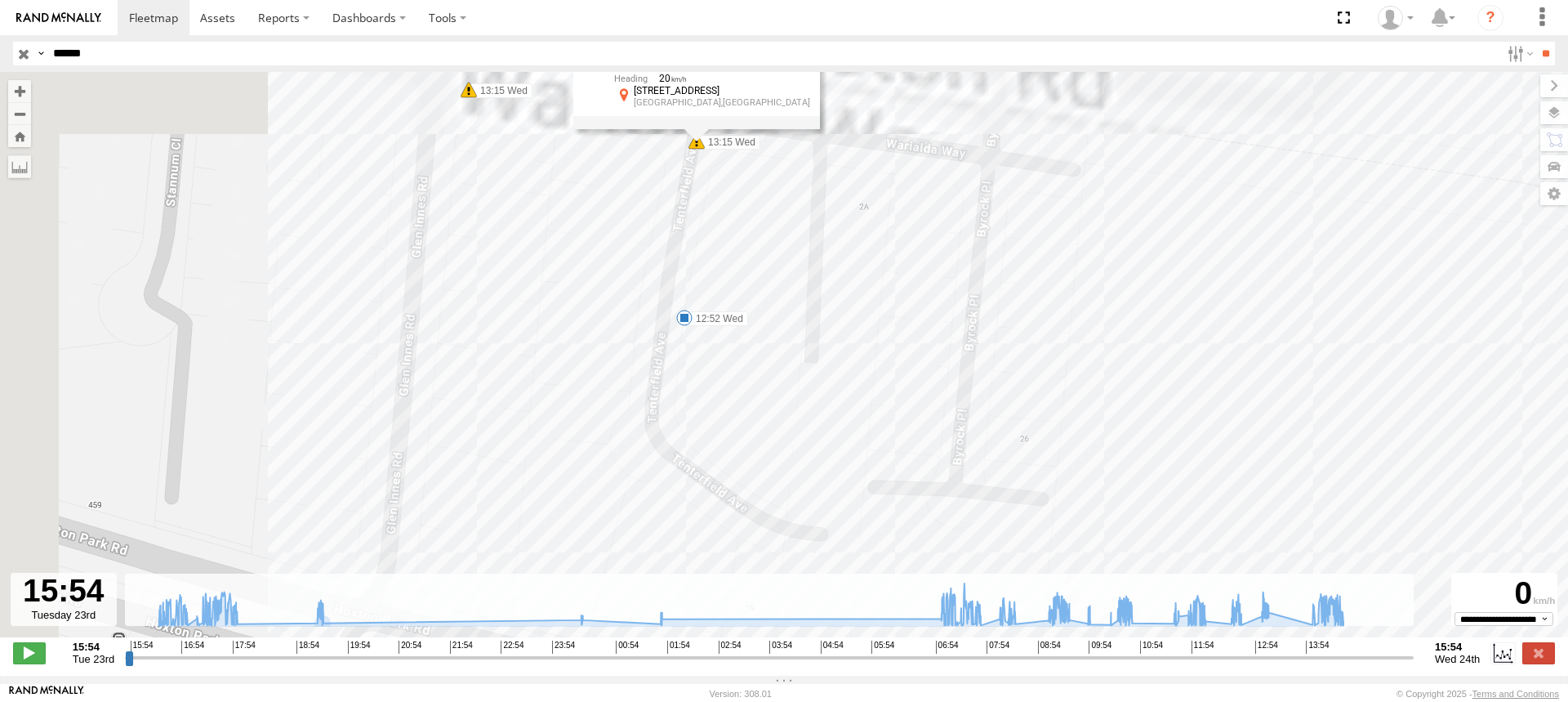
drag, startPoint x: 461, startPoint y: 206, endPoint x: 1118, endPoint y: 411, distance: 688.2
click at [1178, 460] on div "S - BB01MC - SPARE 16:20 Tue 16:20 Tue 16:25 Tue 16:51 Tue 17:46 Tue 17:48 Tue …" at bounding box center [784, 363] width 1568 height 583
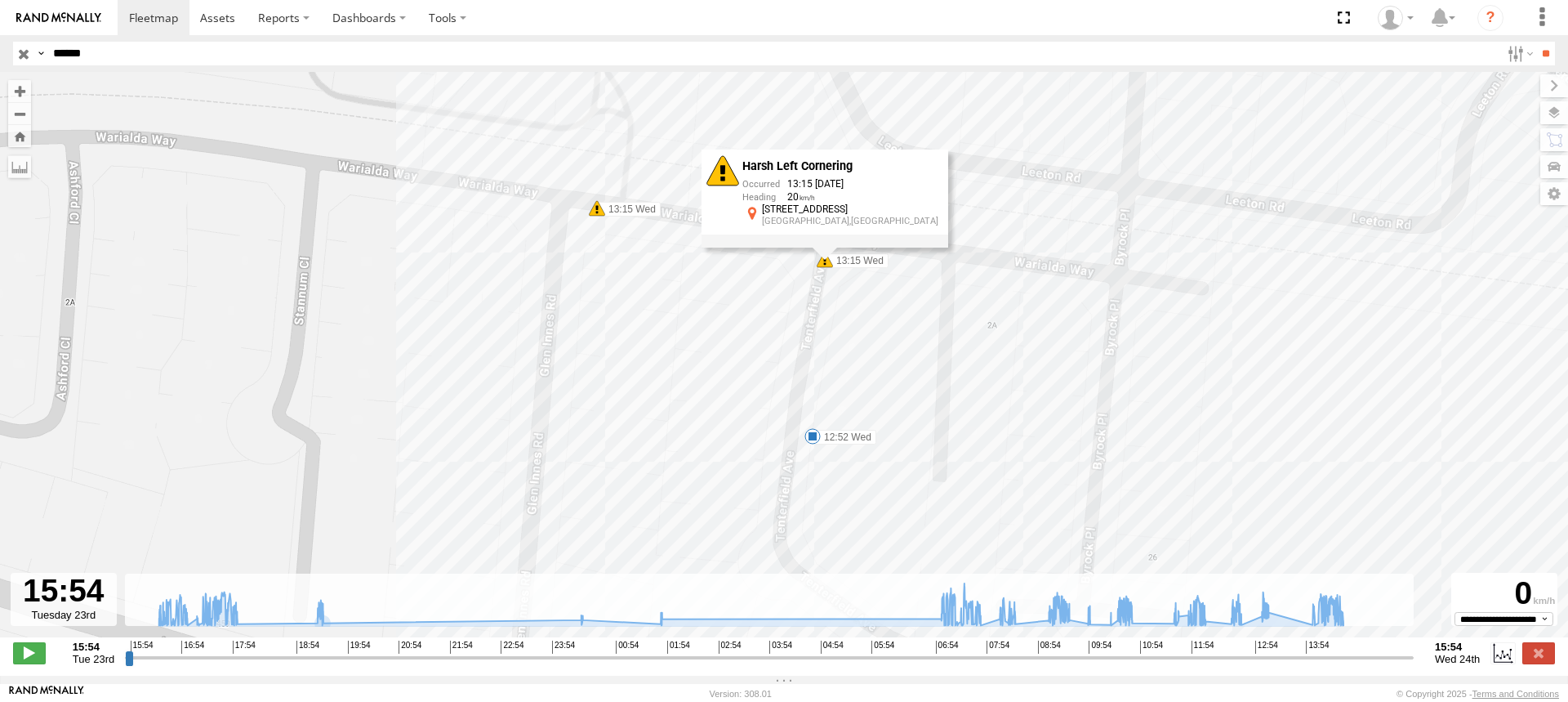
drag, startPoint x: 950, startPoint y: 274, endPoint x: 964, endPoint y: 356, distance: 83.2
click at [964, 356] on div "S - BB01MC - SPARE 16:20 Tue 16:20 Tue 16:25 Tue 16:51 Tue 17:46 Tue 17:48 Tue …" at bounding box center [784, 363] width 1568 height 583
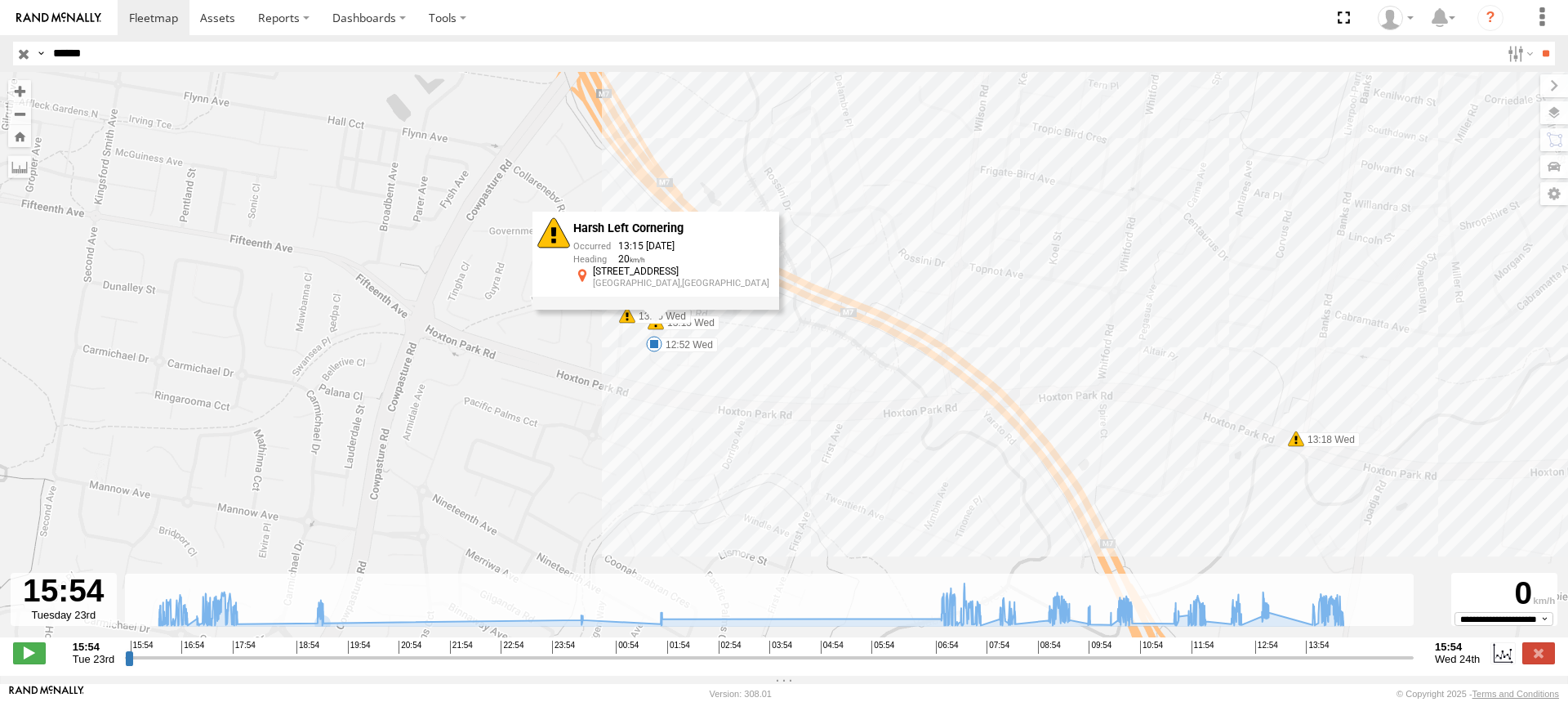
drag, startPoint x: 1224, startPoint y: 323, endPoint x: 735, endPoint y: 286, distance: 490.4
click at [740, 287] on div "S - BB01MC - SPARE 16:20 Tue 16:20 Tue 16:25 Tue 16:51 Tue 17:46 Tue 17:48 Tue …" at bounding box center [784, 363] width 1568 height 583
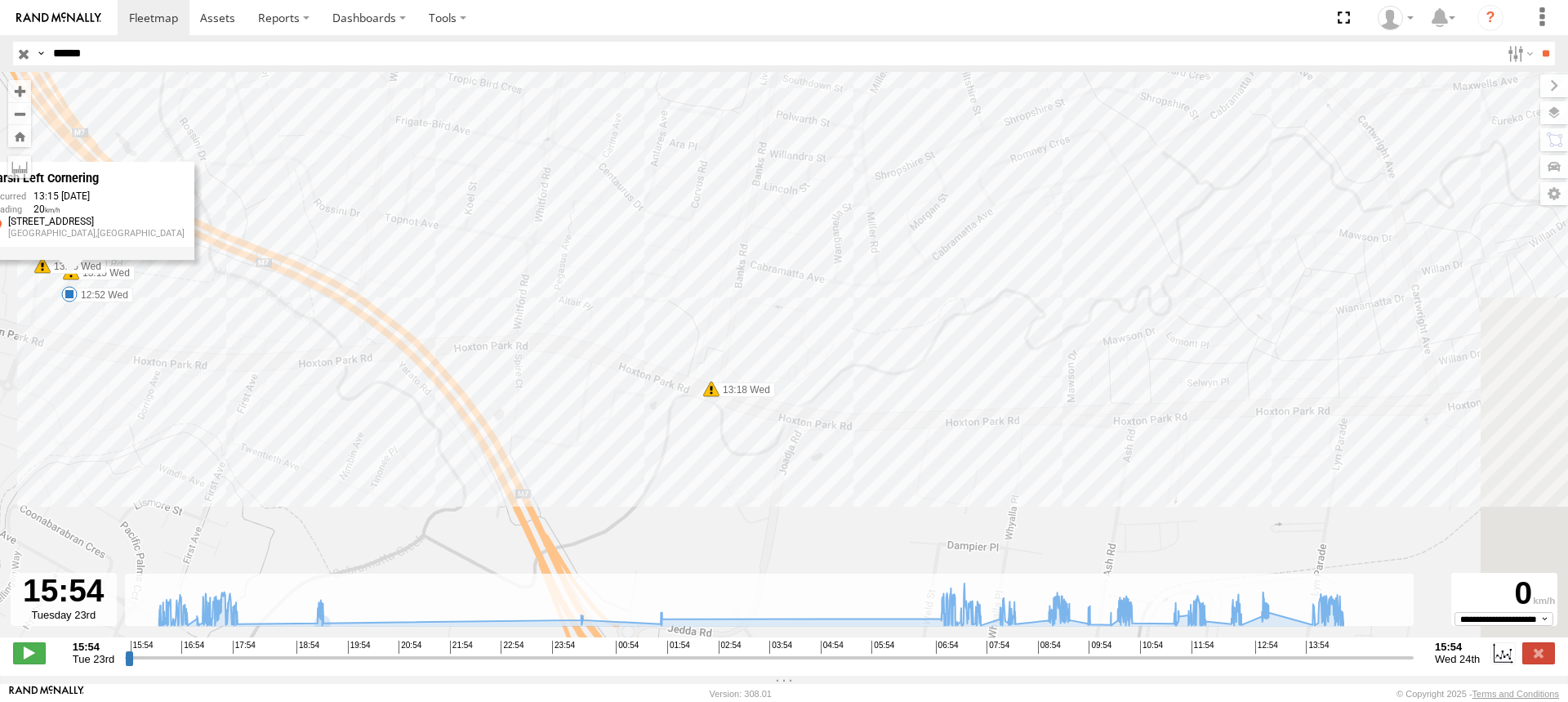
drag, startPoint x: 1109, startPoint y: 299, endPoint x: 618, endPoint y: 279, distance: 491.4
click at [622, 280] on div "S - BB01MC - SPARE 16:20 Tue 16:20 Tue 16:25 Tue 16:51 Tue 17:46 Tue 17:48 Tue …" at bounding box center [784, 363] width 1568 height 583
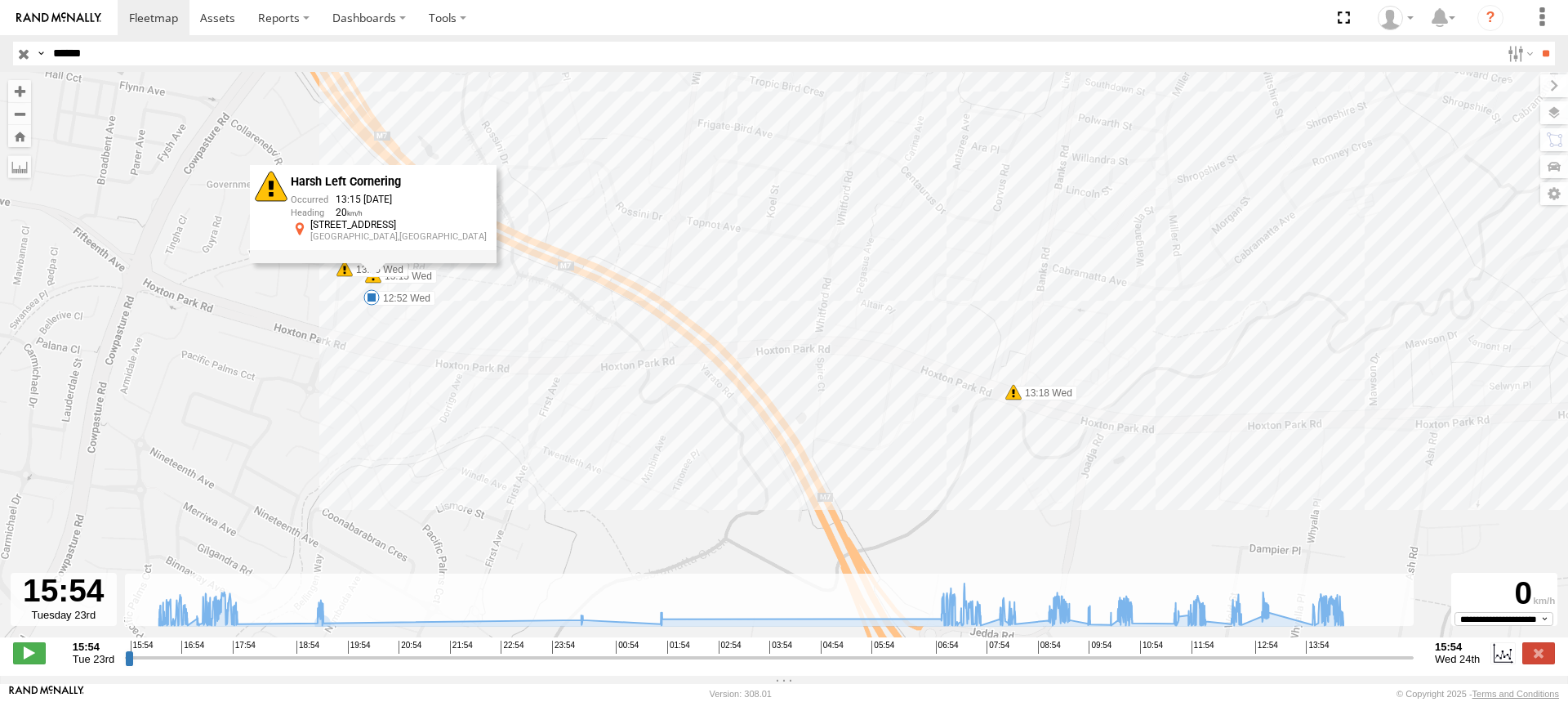
drag, startPoint x: 496, startPoint y: 250, endPoint x: 1234, endPoint y: 323, distance: 741.6
click at [1234, 323] on div "S - BB01MC - SPARE 16:20 Tue 16:20 Tue 16:25 Tue 16:51 Tue 17:46 Tue 17:48 Tue …" at bounding box center [784, 363] width 1568 height 583
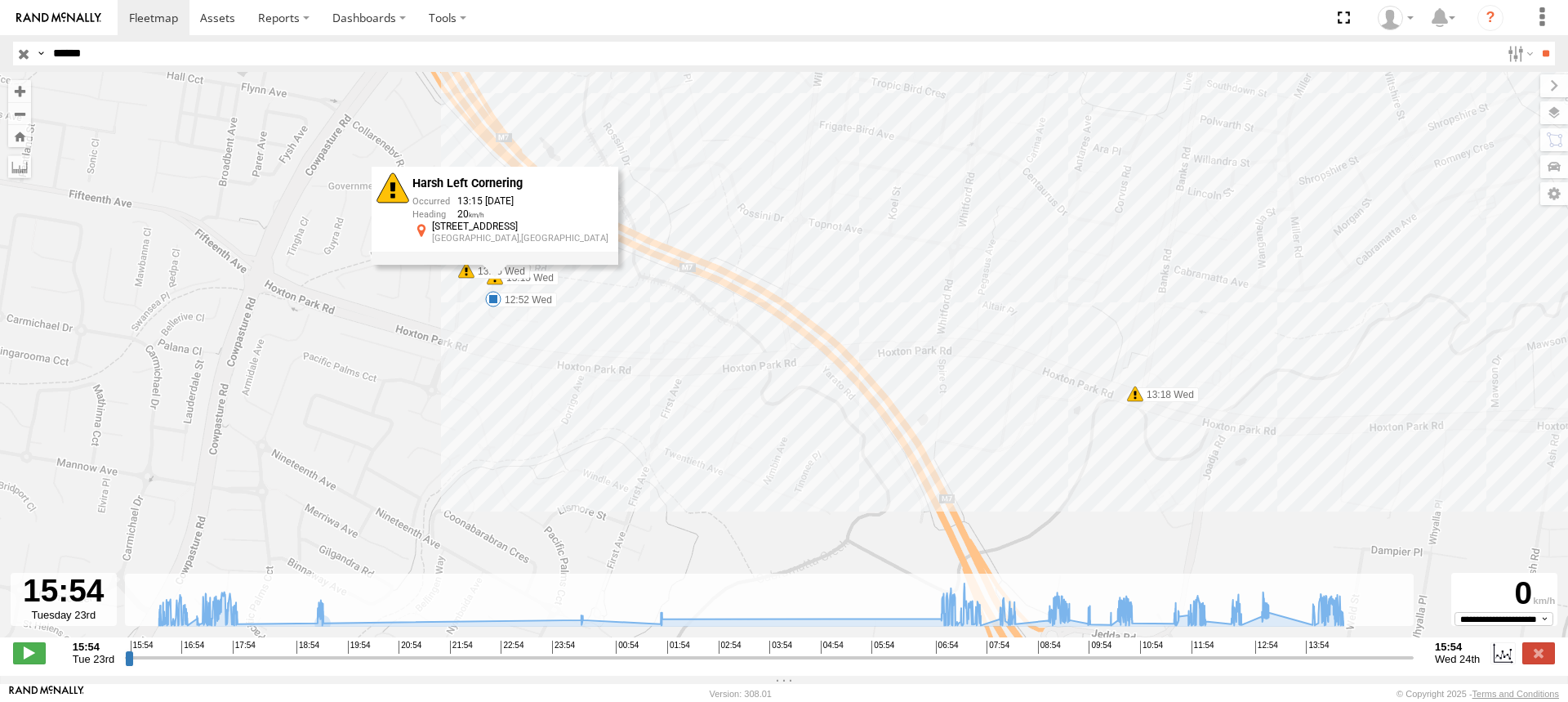
click at [641, 275] on div "S - BB01MC - SPARE 16:20 Tue 16:20 Tue 16:25 Tue 16:51 Tue 17:46 Tue 17:48 Tue …" at bounding box center [784, 363] width 1568 height 583
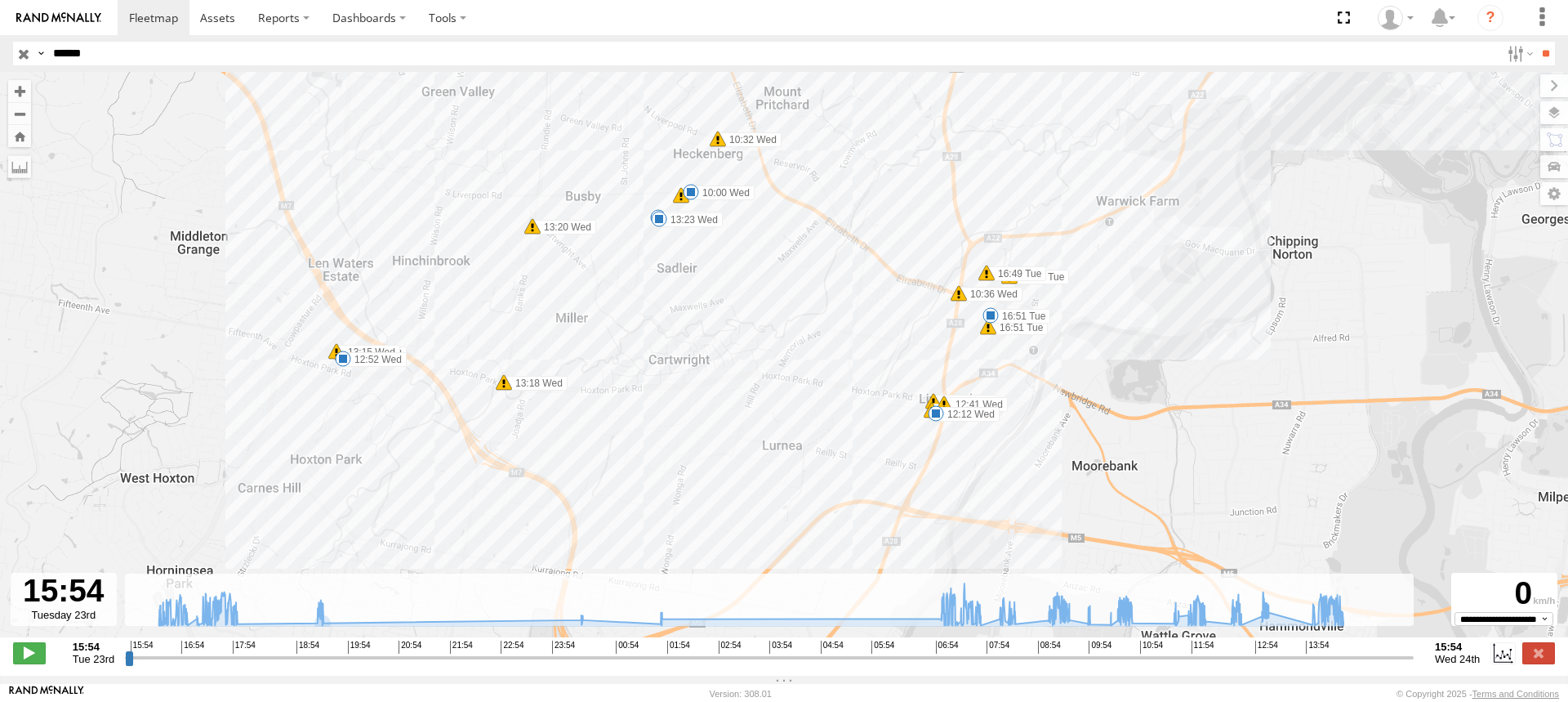
drag, startPoint x: 1008, startPoint y: 226, endPoint x: 732, endPoint y: 345, distance: 300.6
click at [732, 345] on div "S - BB01MC - SPARE 16:20 Tue 16:20 Tue 16:25 Tue 16:51 Tue 17:46 Tue 17:48 Tue …" at bounding box center [784, 363] width 1568 height 583
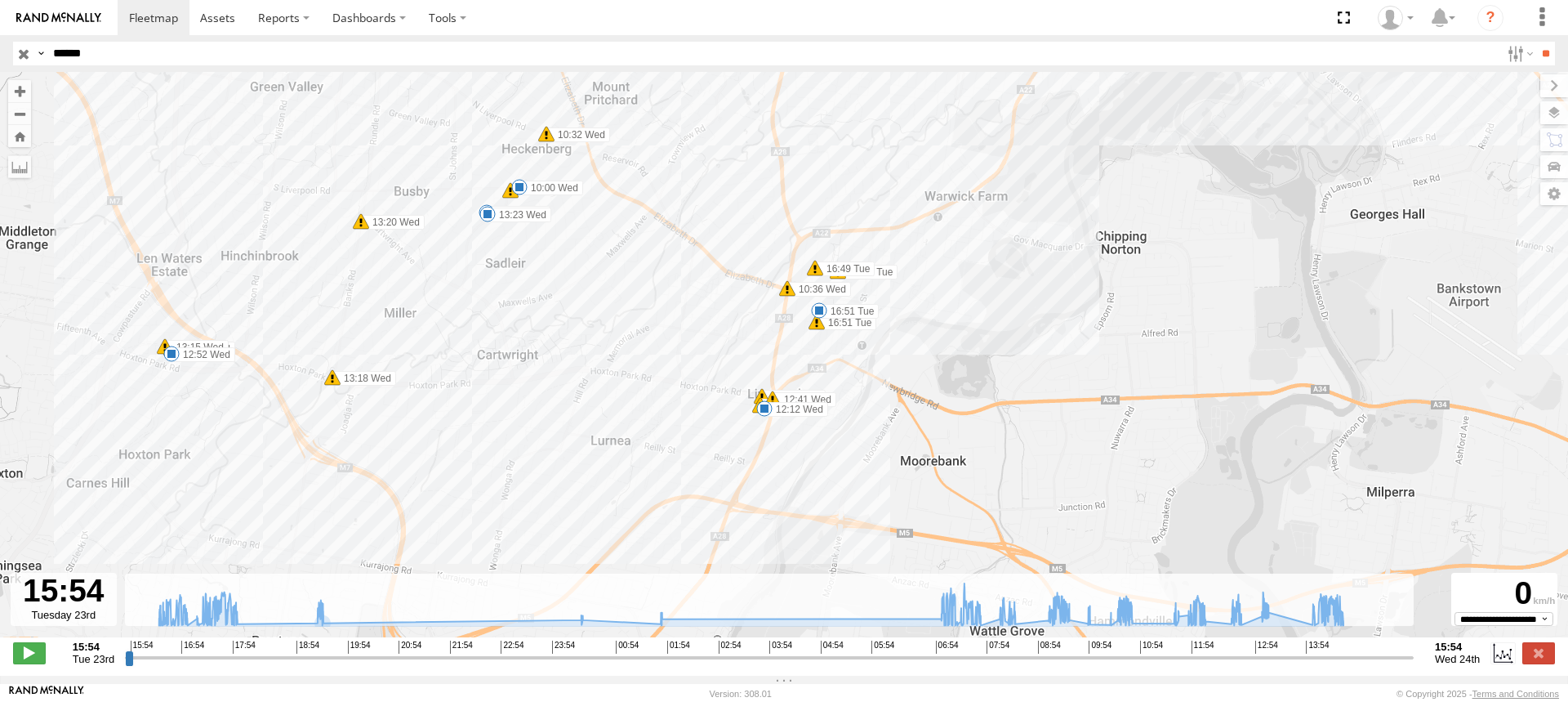
drag, startPoint x: 742, startPoint y: 312, endPoint x: 567, endPoint y: 304, distance: 175.2
click at [567, 304] on div "S - BB01MC - SPARE 16:20 Tue 16:20 Tue 16:25 Tue 16:51 Tue 17:46 Tue 17:48 Tue …" at bounding box center [784, 363] width 1568 height 583
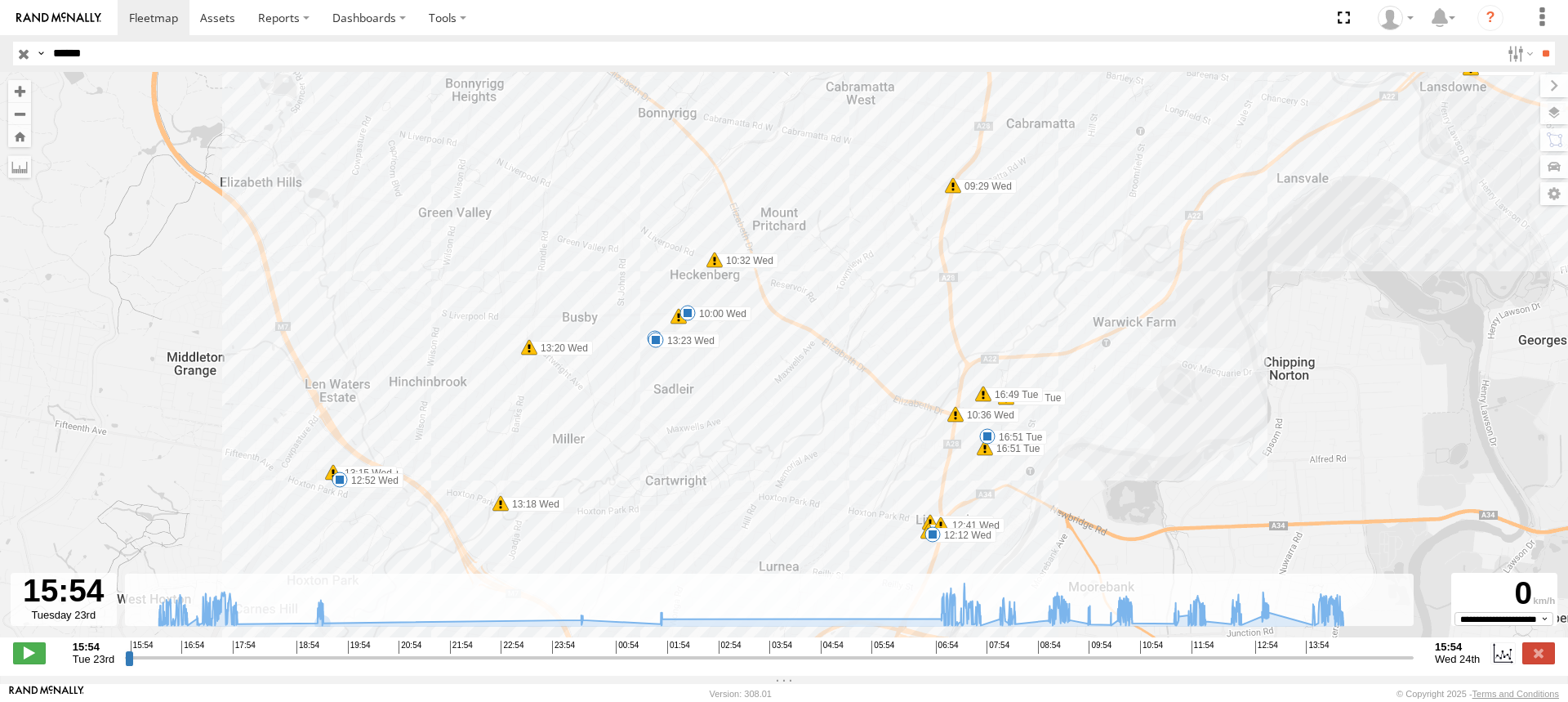
drag, startPoint x: 566, startPoint y: 245, endPoint x: 753, endPoint y: 381, distance: 231.2
click at [753, 381] on div "S - BB01MC - SPARE 16:20 Tue 16:20 Tue 16:25 Tue 16:51 Tue 17:46 Tue 17:48 Tue …" at bounding box center [784, 363] width 1568 height 583
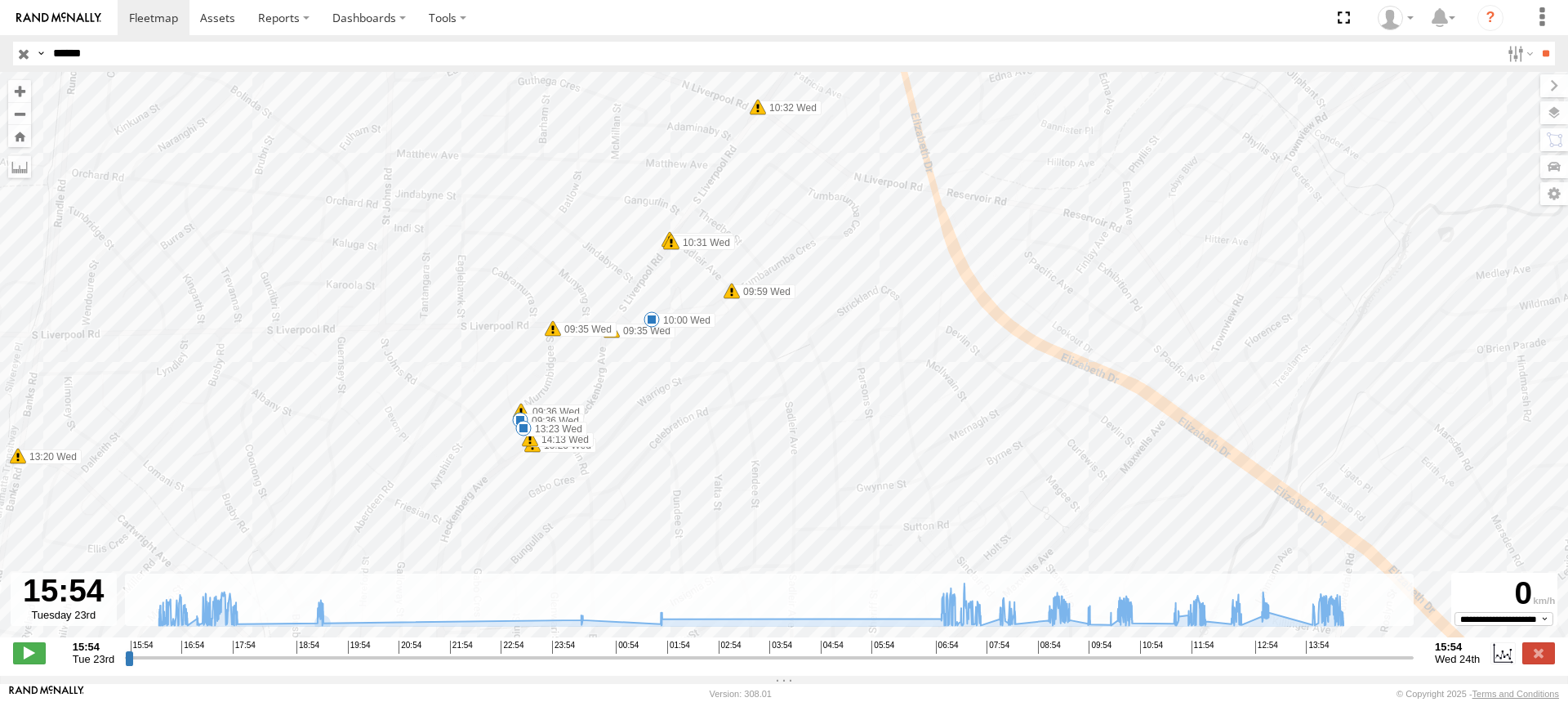
drag, startPoint x: 694, startPoint y: 299, endPoint x: 844, endPoint y: 325, distance: 152.2
click at [844, 325] on div "S - BB01MC - SPARE 16:20 Tue 16:20 Tue 16:25 Tue 16:51 Tue 17:46 Tue 17:48 Tue …" at bounding box center [784, 363] width 1568 height 583
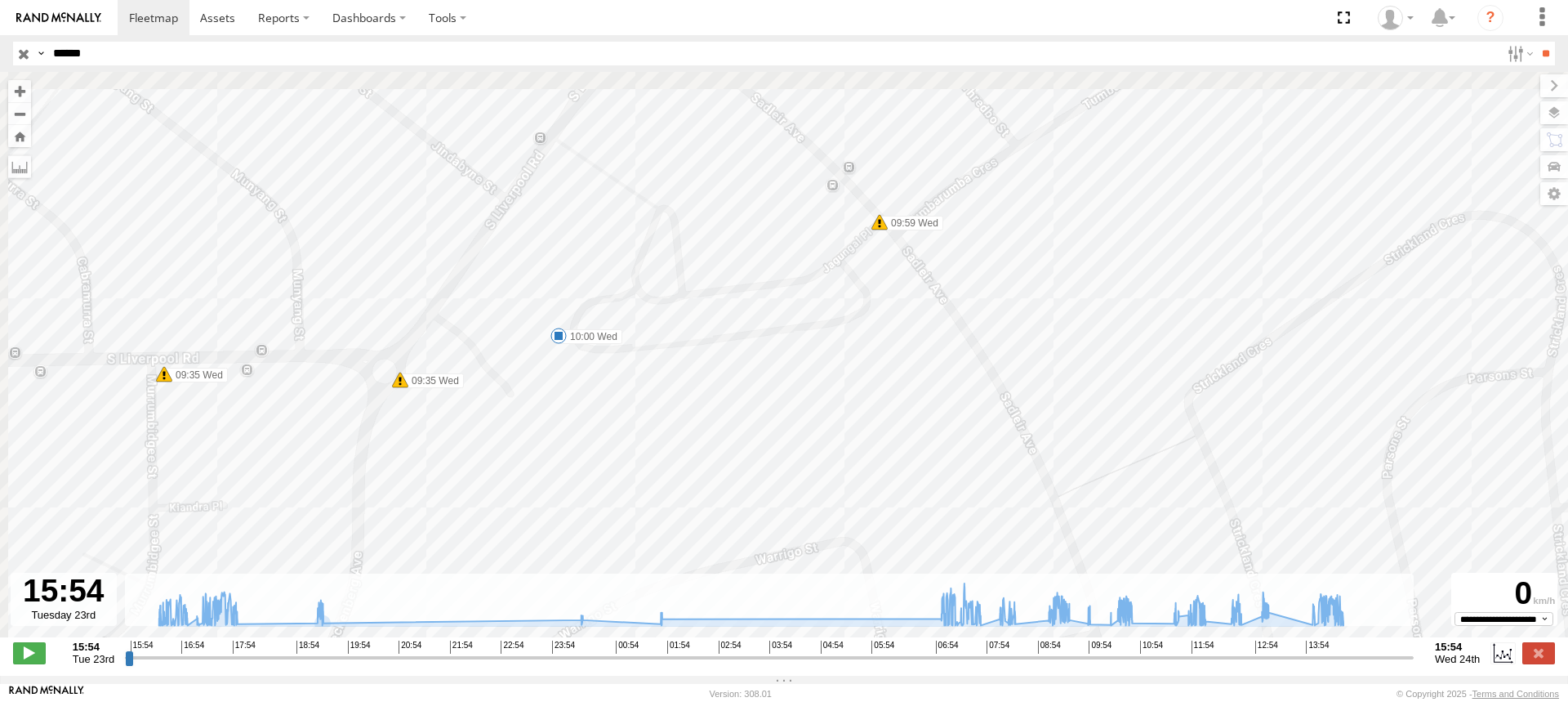
drag, startPoint x: 646, startPoint y: 323, endPoint x: 915, endPoint y: 414, distance: 284.0
click at [915, 414] on div "S - BB01MC - SPARE 16:20 Tue 16:20 Tue 16:25 Tue 16:51 Tue 17:46 Tue 17:48 Tue …" at bounding box center [784, 363] width 1568 height 583
click at [602, 345] on span at bounding box center [603, 343] width 17 height 17
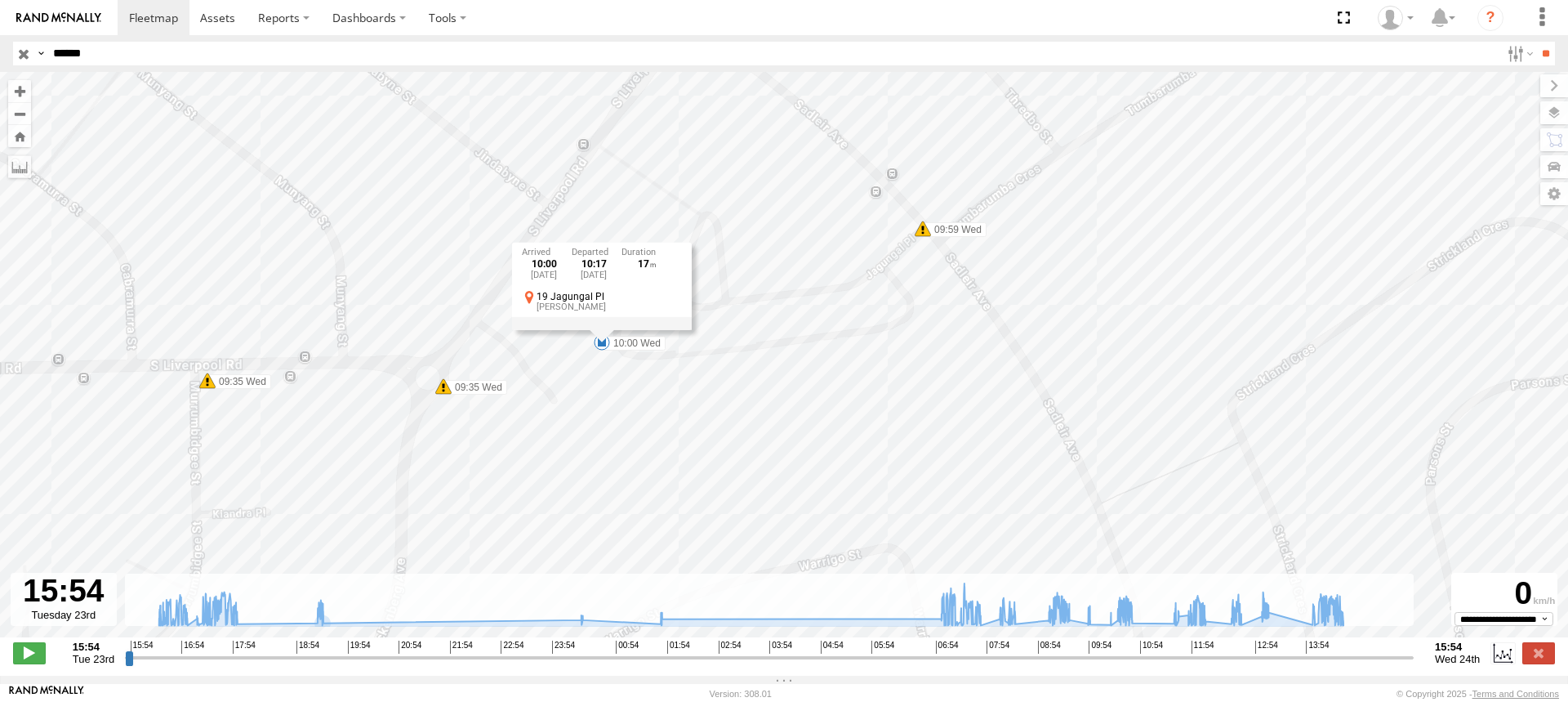
click at [701, 429] on div "S - BB01MC - SPARE 16:20 Tue 16:20 Tue 16:25 Tue 16:51 Tue 17:46 Tue 17:48 Tue …" at bounding box center [784, 363] width 1568 height 583
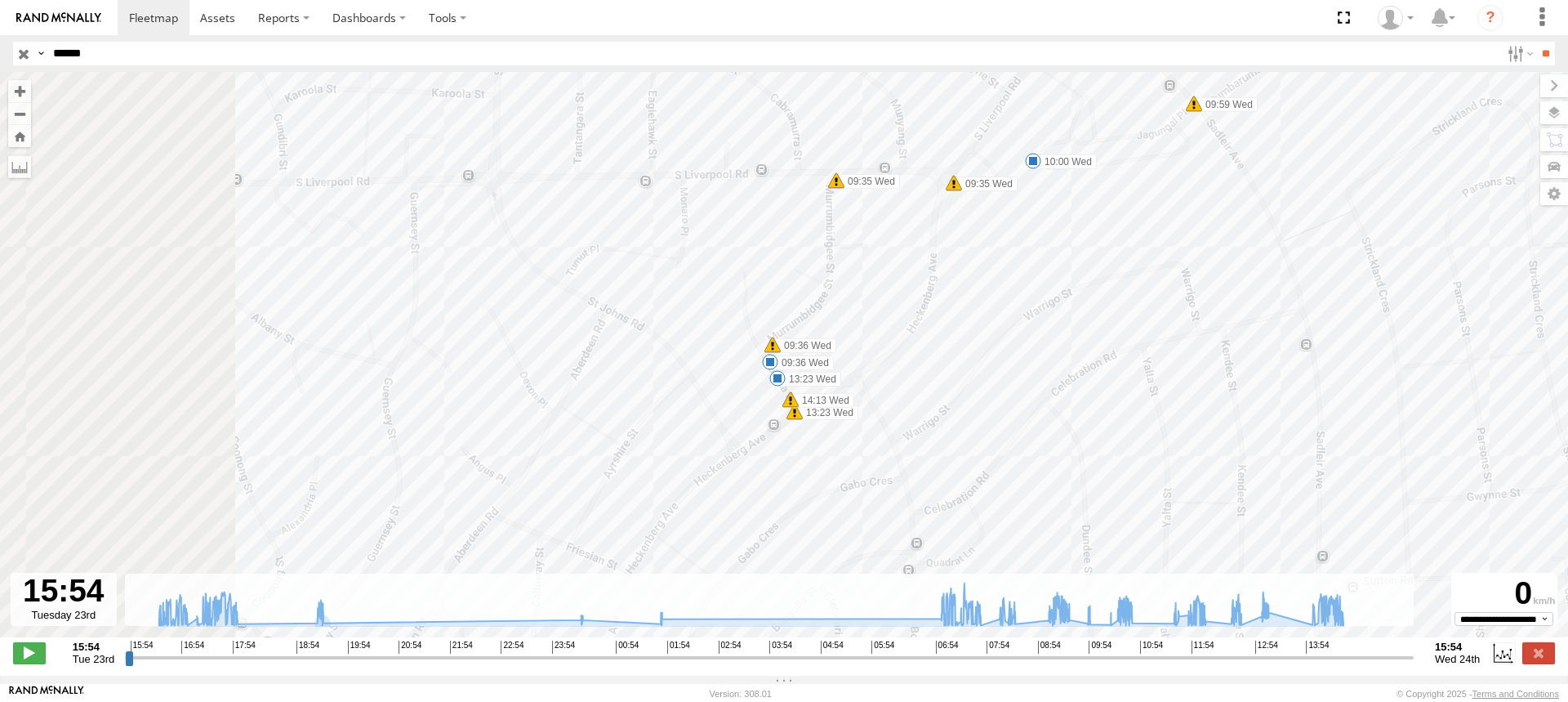
drag, startPoint x: 692, startPoint y: 441, endPoint x: 1129, endPoint y: 345, distance: 447.4
click at [1129, 346] on div "S - BB01MC - SPARE 16:20 Tue 16:20 Tue 16:25 Tue 16:51 Tue 17:46 Tue 17:48 Tue …" at bounding box center [784, 363] width 1568 height 583
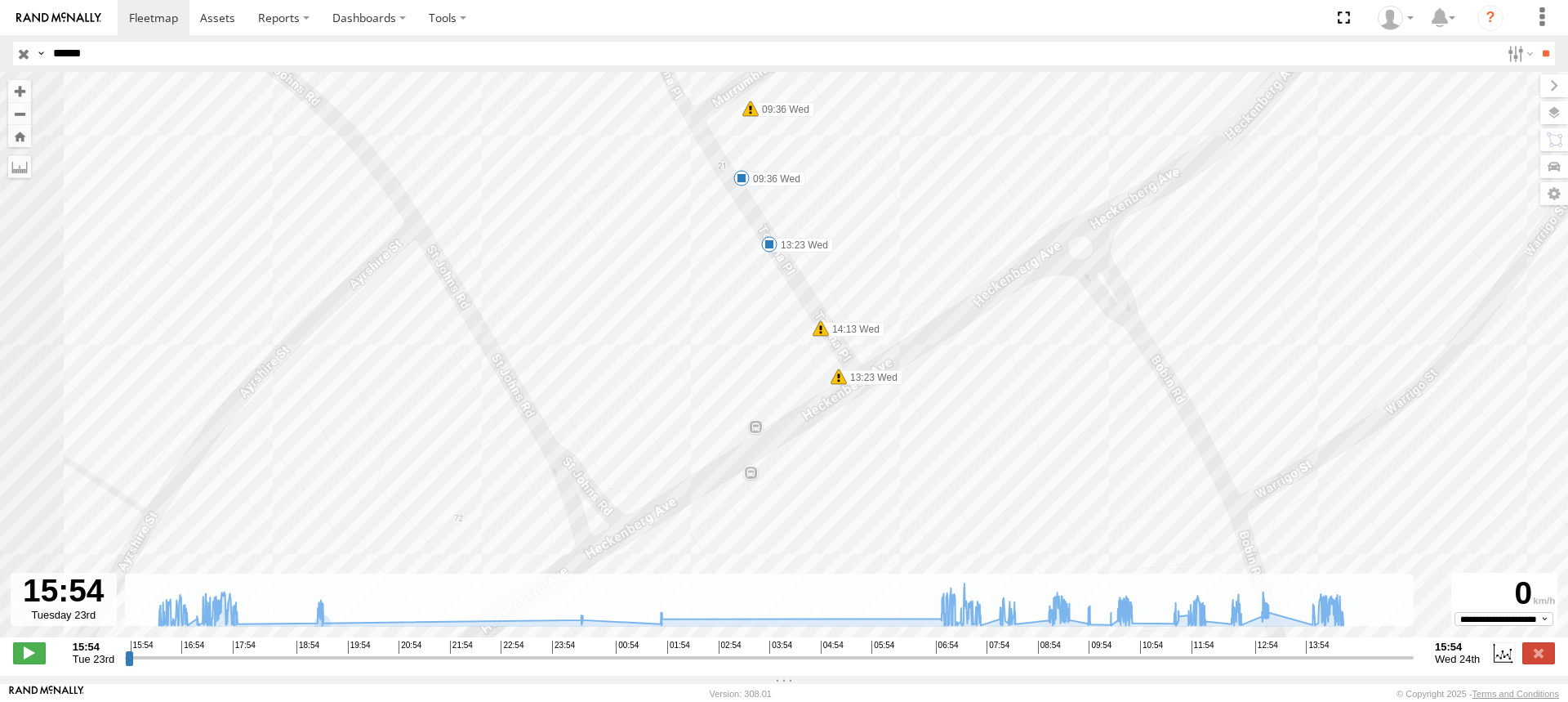
drag, startPoint x: 864, startPoint y: 286, endPoint x: 1352, endPoint y: 319, distance: 489.1
click at [1352, 319] on div "S - BB01MC - SPARE 16:20 Tue 16:20 Tue 16:25 Tue 16:51 Tue 17:46 Tue 17:48 Tue …" at bounding box center [784, 363] width 1568 height 583
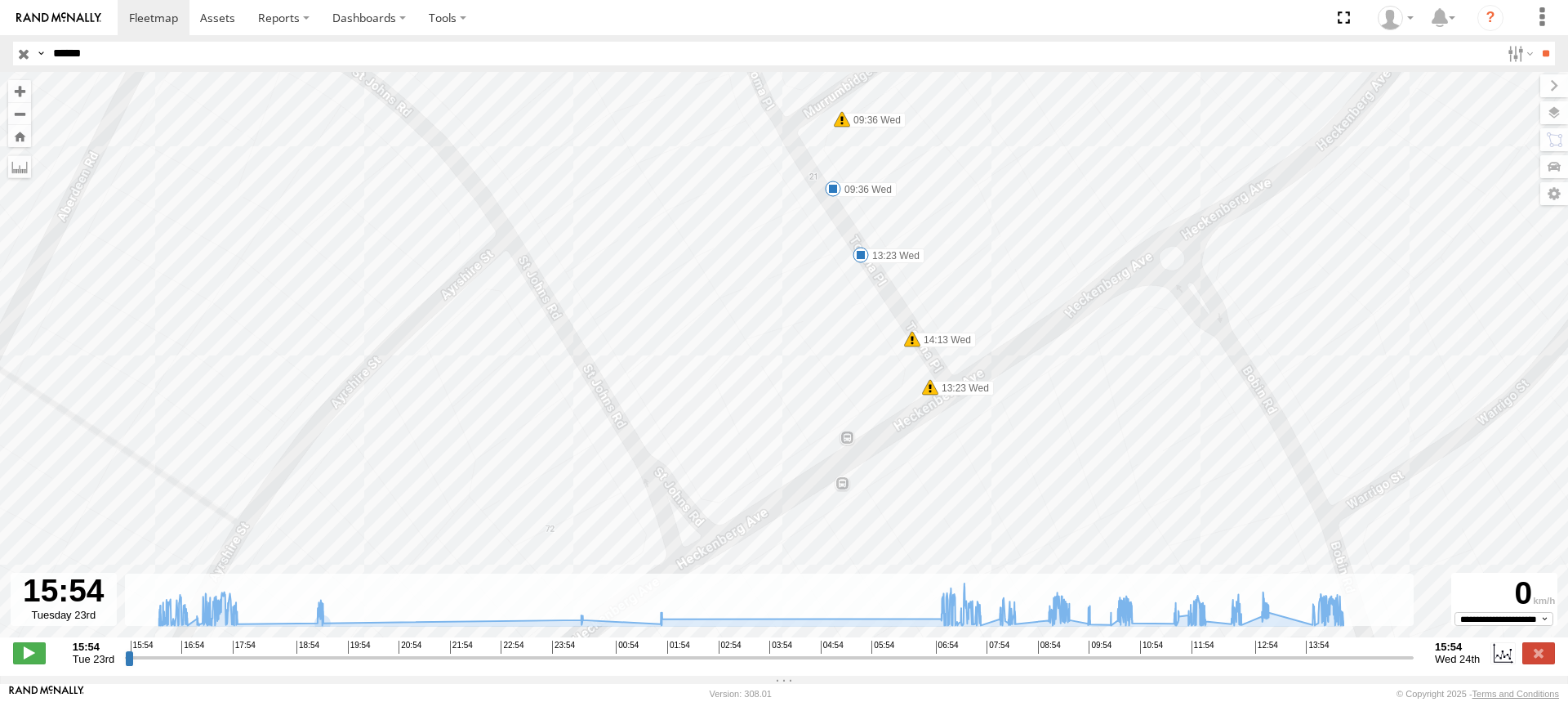
click at [830, 191] on span at bounding box center [833, 189] width 17 height 17
click at [853, 257] on span at bounding box center [861, 256] width 17 height 17
click at [1061, 213] on div "S - BB01MC - SPARE 16:20 Tue 16:20 Tue 16:25 Tue 16:51 Tue 17:46 Tue 17:48 Tue …" at bounding box center [784, 363] width 1568 height 583
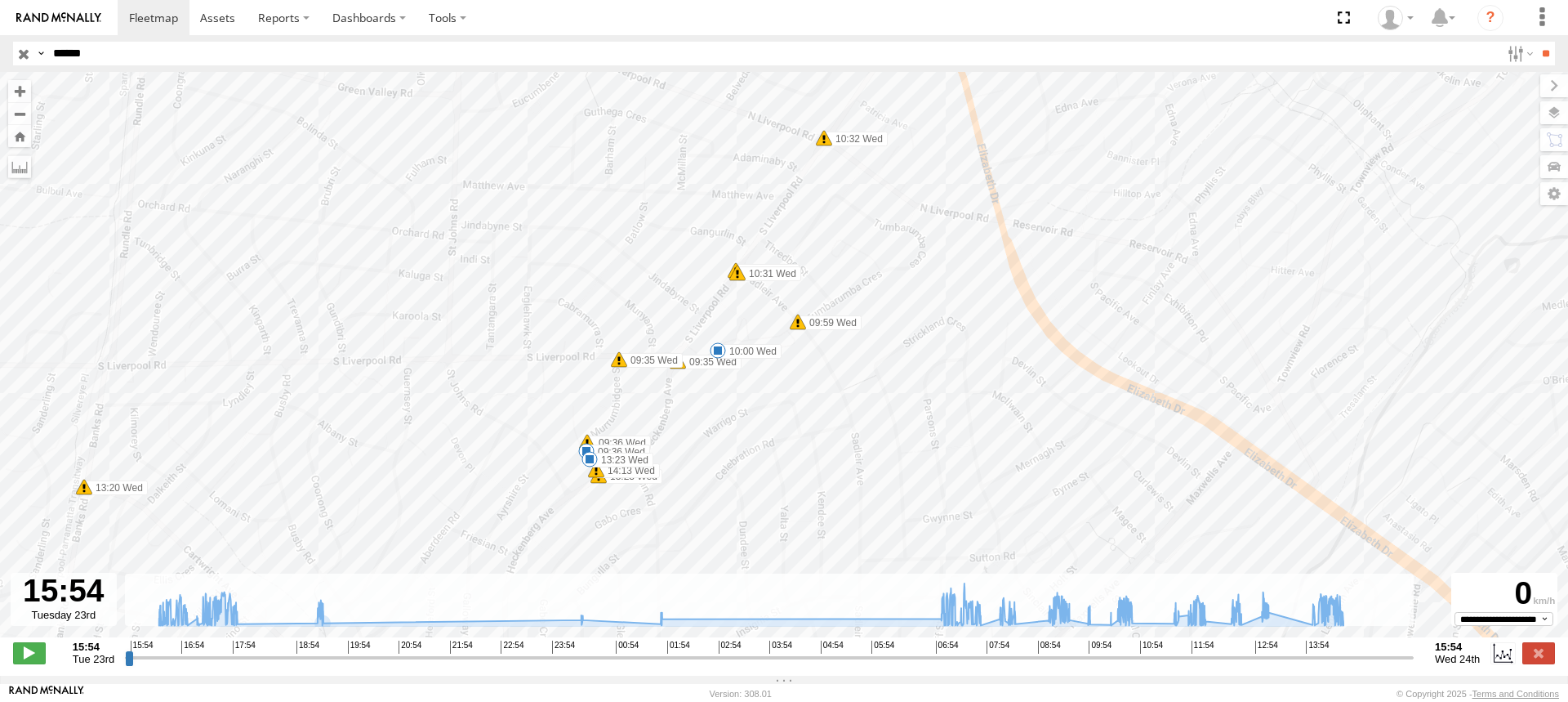
drag, startPoint x: 1098, startPoint y: 147, endPoint x: 684, endPoint y: 337, distance: 455.5
click at [634, 408] on div "S - BB01MC - SPARE 16:20 Tue 16:20 Tue 16:25 Tue 16:51 Tue 17:46 Tue 17:48 Tue …" at bounding box center [784, 363] width 1568 height 583
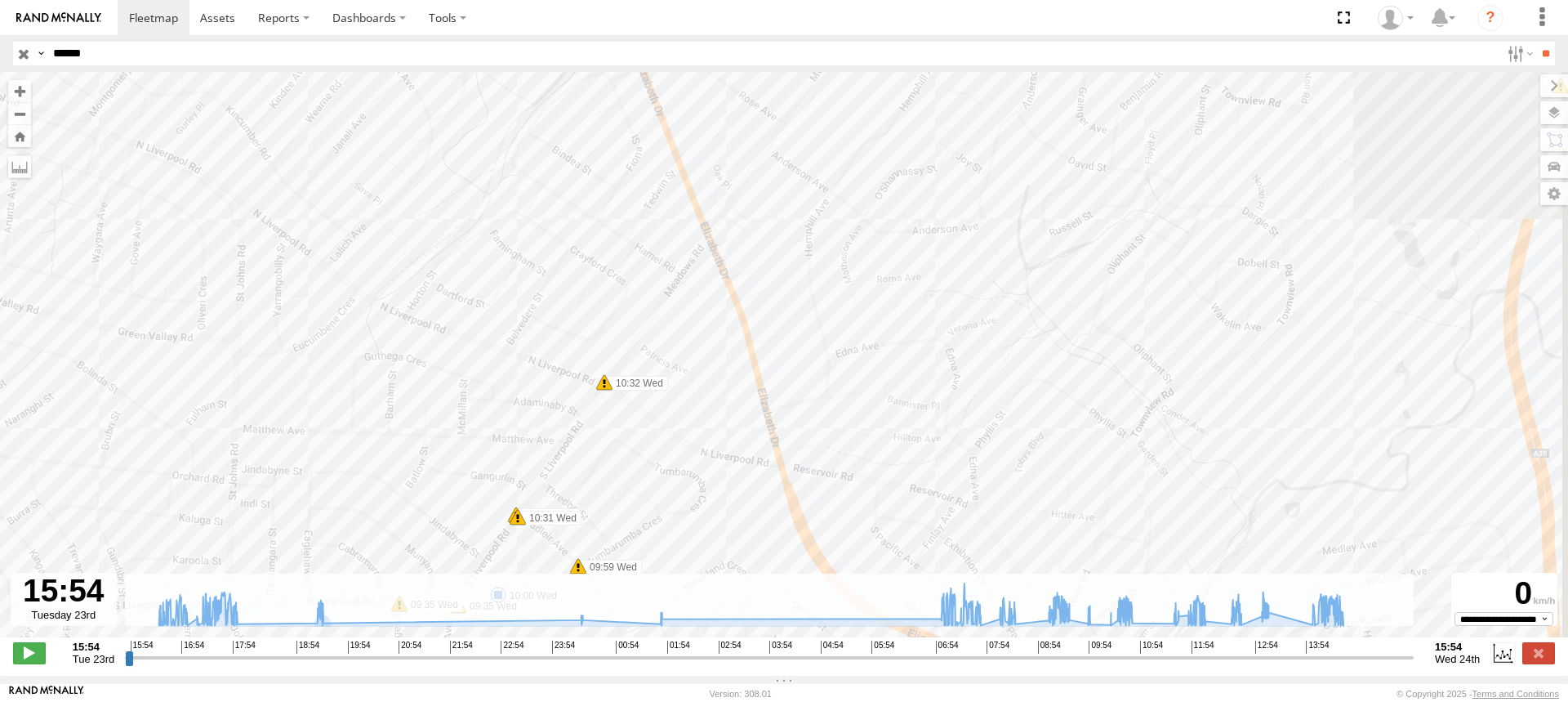
drag, startPoint x: 784, startPoint y: 174, endPoint x: 543, endPoint y: 434, distance: 354.5
click at [543, 441] on div "S - BB01MC - SPARE 16:20 Tue 16:20 Tue 16:25 Tue 16:51 Tue 17:46 Tue 17:48 Tue …" at bounding box center [784, 363] width 1568 height 583
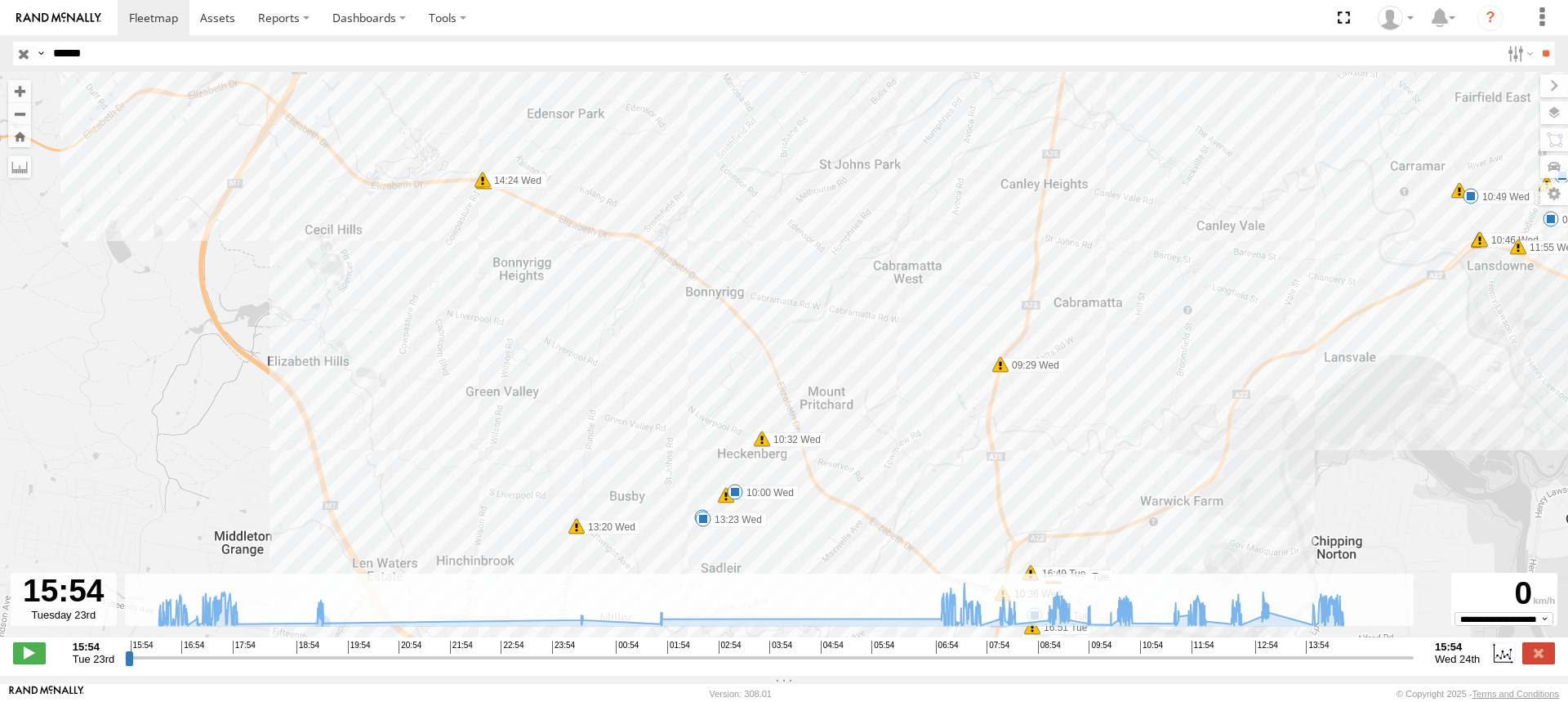
drag, startPoint x: 429, startPoint y: 222, endPoint x: 634, endPoint y: 379, distance: 258.2
click at [634, 379] on div "S - BB01MC - SPARE 16:20 Tue 16:20 Tue 16:25 Tue 16:51 Tue 17:46 Tue 17:48 Tue …" at bounding box center [784, 363] width 1568 height 583
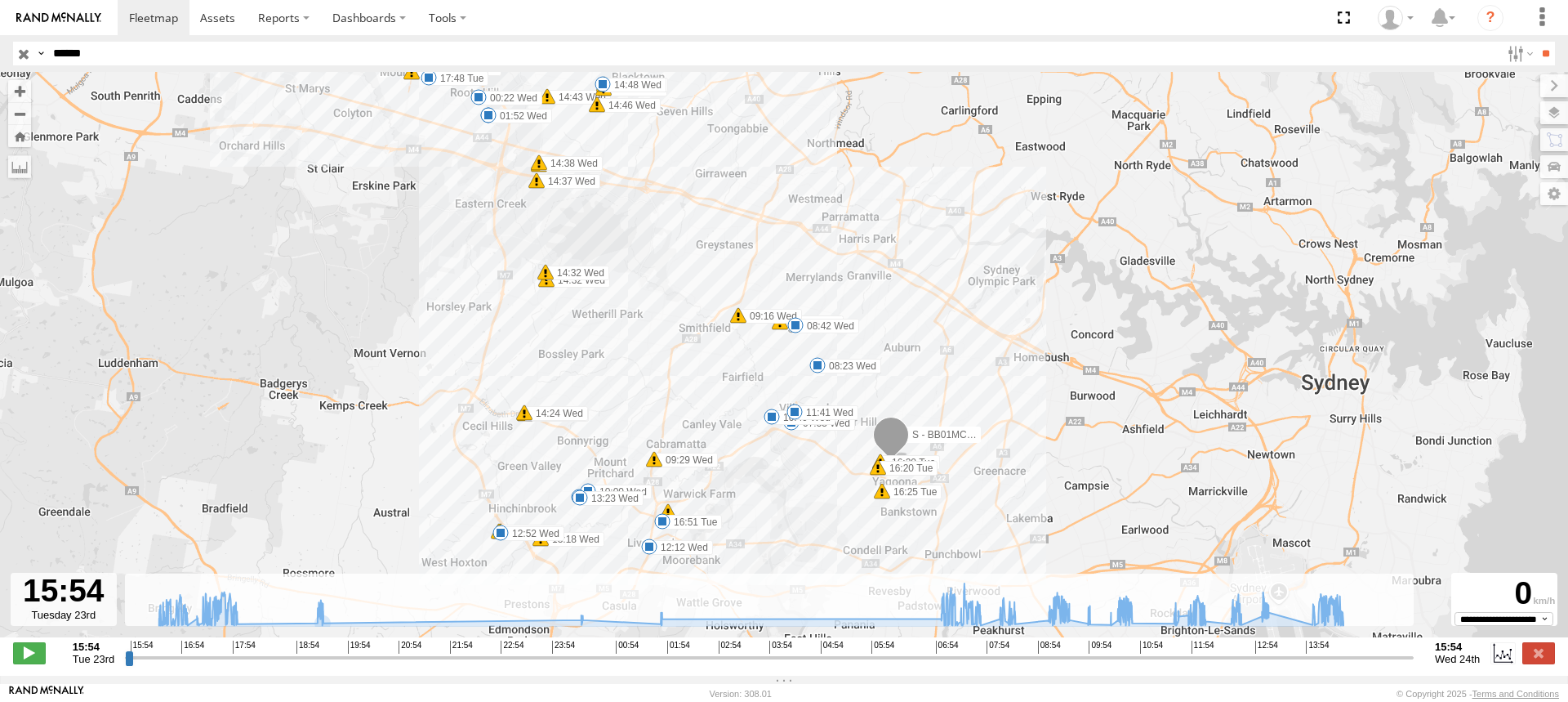
drag, startPoint x: 563, startPoint y: 226, endPoint x: 542, endPoint y: 358, distance: 133.7
click at [542, 358] on div "S - BB01MC - SPARE 16:20 Tue 16:20 Tue 16:25 Tue 16:51 Tue 17:46 Tue 17:48 Tue …" at bounding box center [784, 363] width 1568 height 583
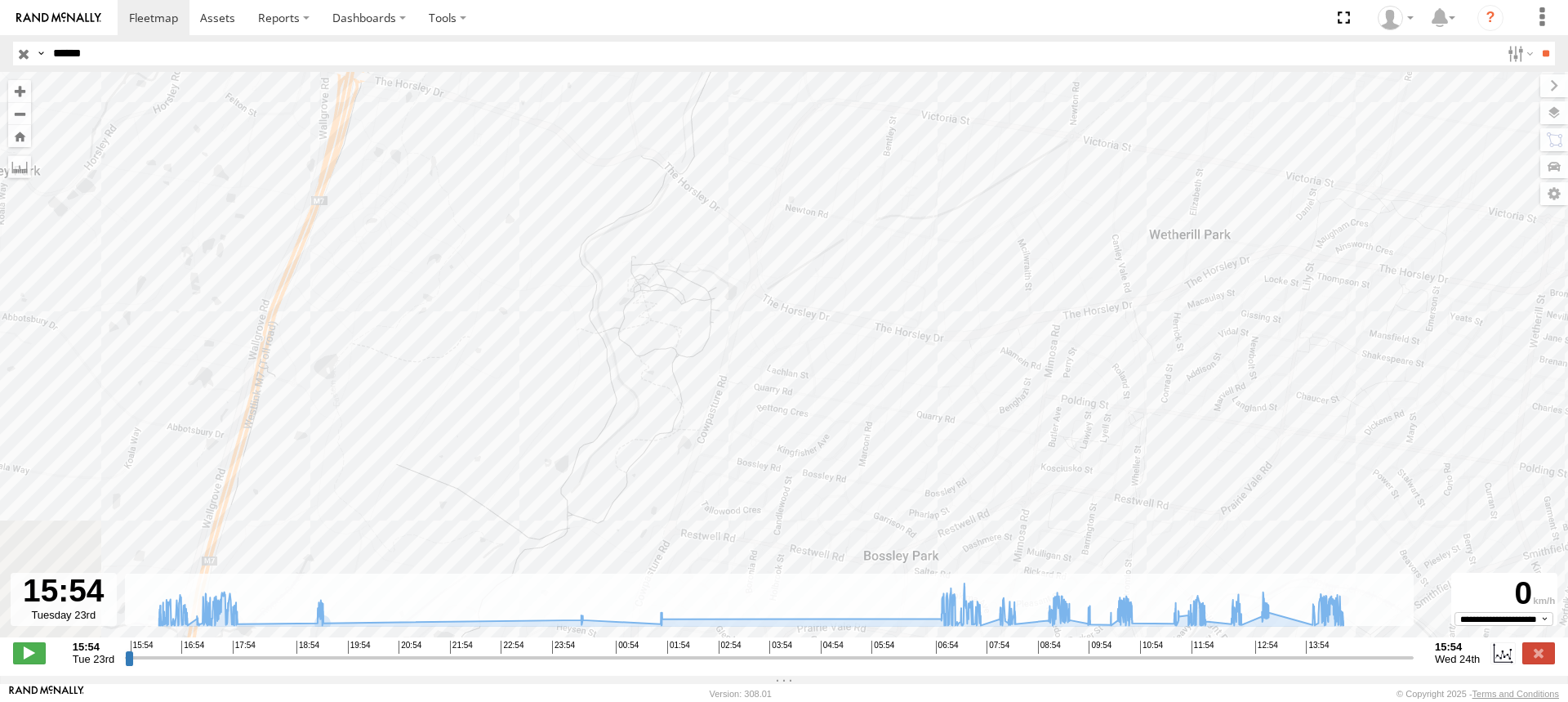
drag, startPoint x: 504, startPoint y: 225, endPoint x: 867, endPoint y: 141, distance: 372.6
click at [872, 165] on div "S - BB01MC - SPARE 16:20 Tue 16:20 Tue 16:25 Tue 16:51 Tue 17:46 Tue 17:48 Tue …" at bounding box center [784, 363] width 1568 height 583
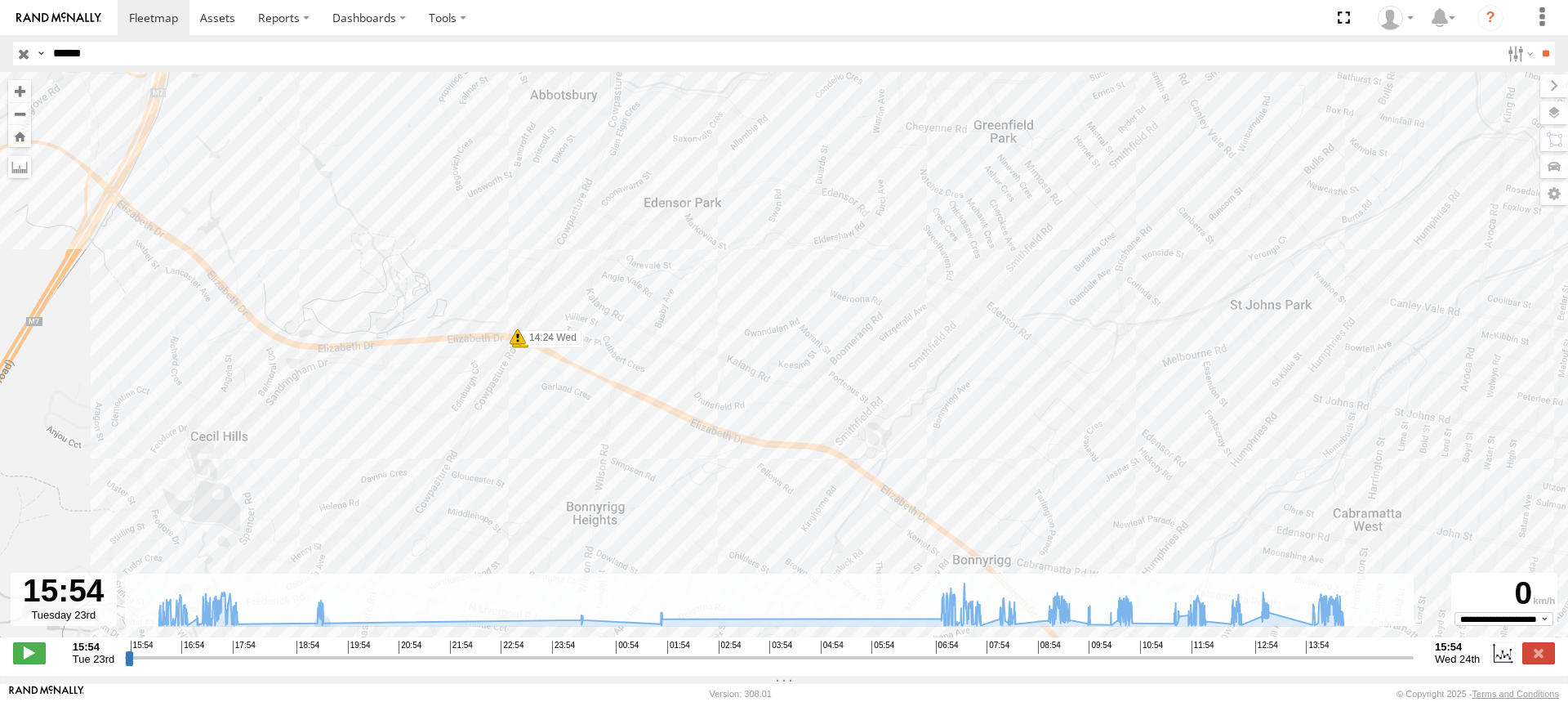
drag, startPoint x: 768, startPoint y: 413, endPoint x: 818, endPoint y: 115, distance: 302.2
click at [818, 115] on div "S - BB01MC - SPARE 16:20 Tue 16:20 Tue 16:25 Tue 16:51 Tue 17:46 Tue 17:48 Tue …" at bounding box center [784, 363] width 1568 height 583
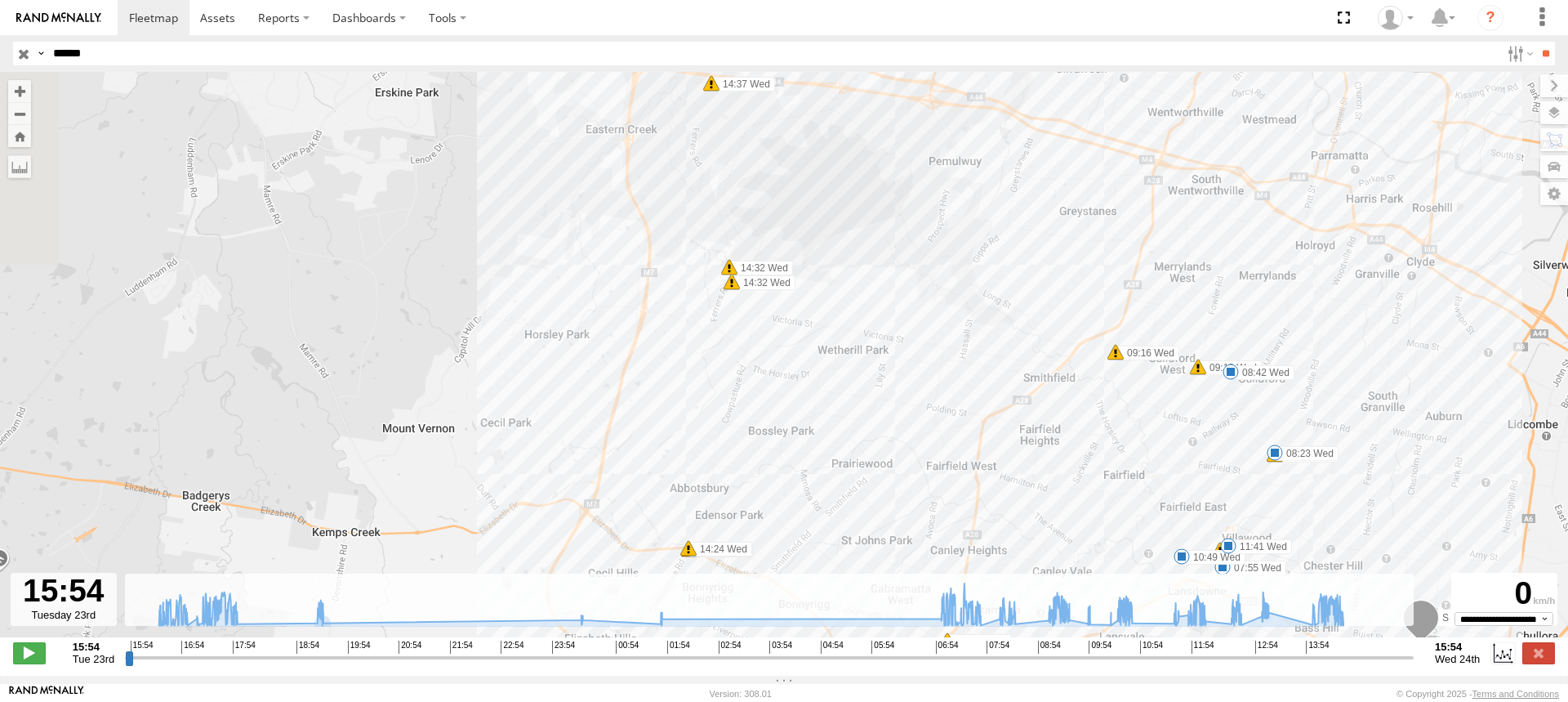
drag, startPoint x: 740, startPoint y: 194, endPoint x: 783, endPoint y: 505, distance: 314.0
click at [783, 505] on div "S - BB01MC - SPARE 16:20 Tue 16:20 Tue 16:25 Tue 16:51 Tue 17:46 Tue 17:48 Tue …" at bounding box center [784, 363] width 1568 height 583
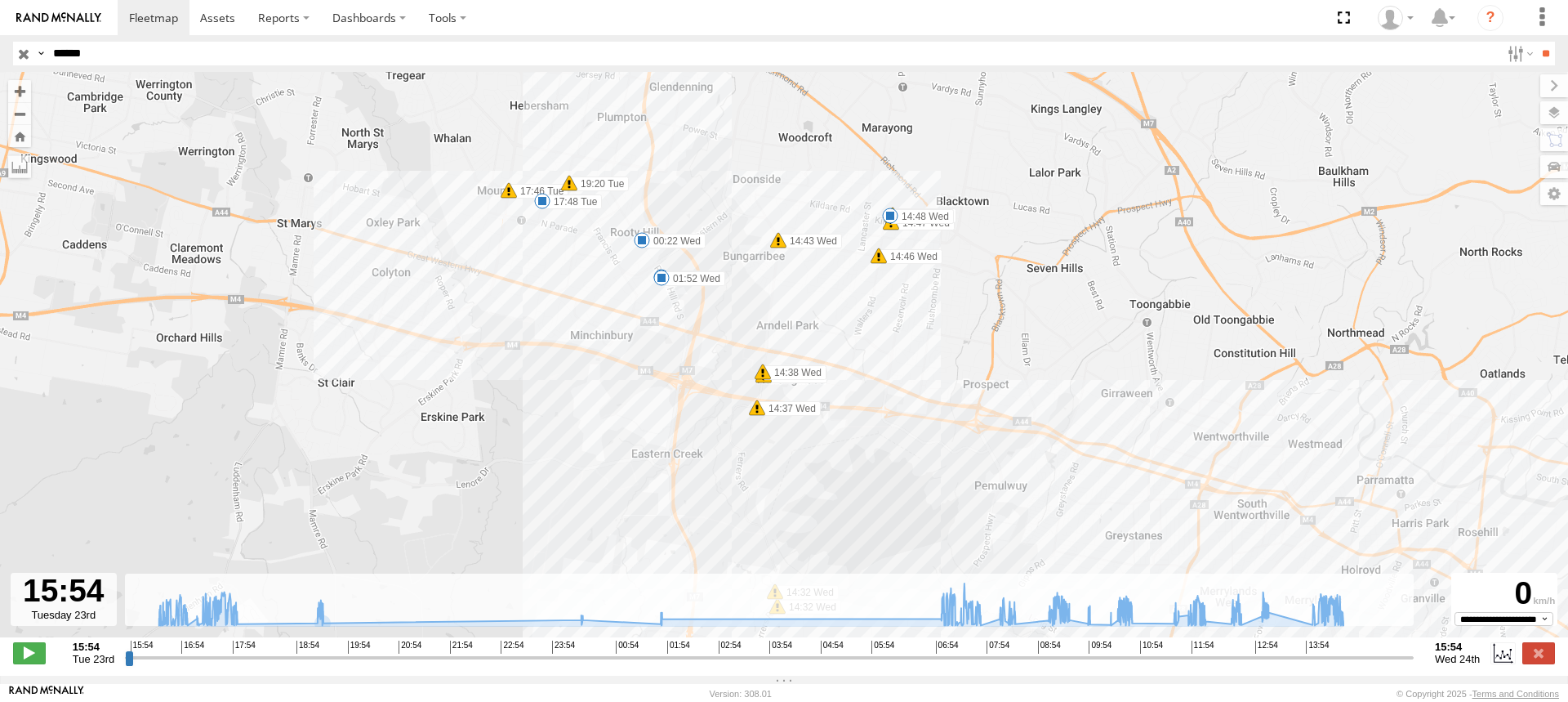
drag, startPoint x: 770, startPoint y: 206, endPoint x: 824, endPoint y: 518, distance: 316.6
click at [824, 518] on div "S - BB01MC - SPARE 16:20 Tue 16:20 Tue 16:25 Tue 16:51 Tue 17:46 Tue 17:48 Tue …" at bounding box center [784, 363] width 1568 height 583
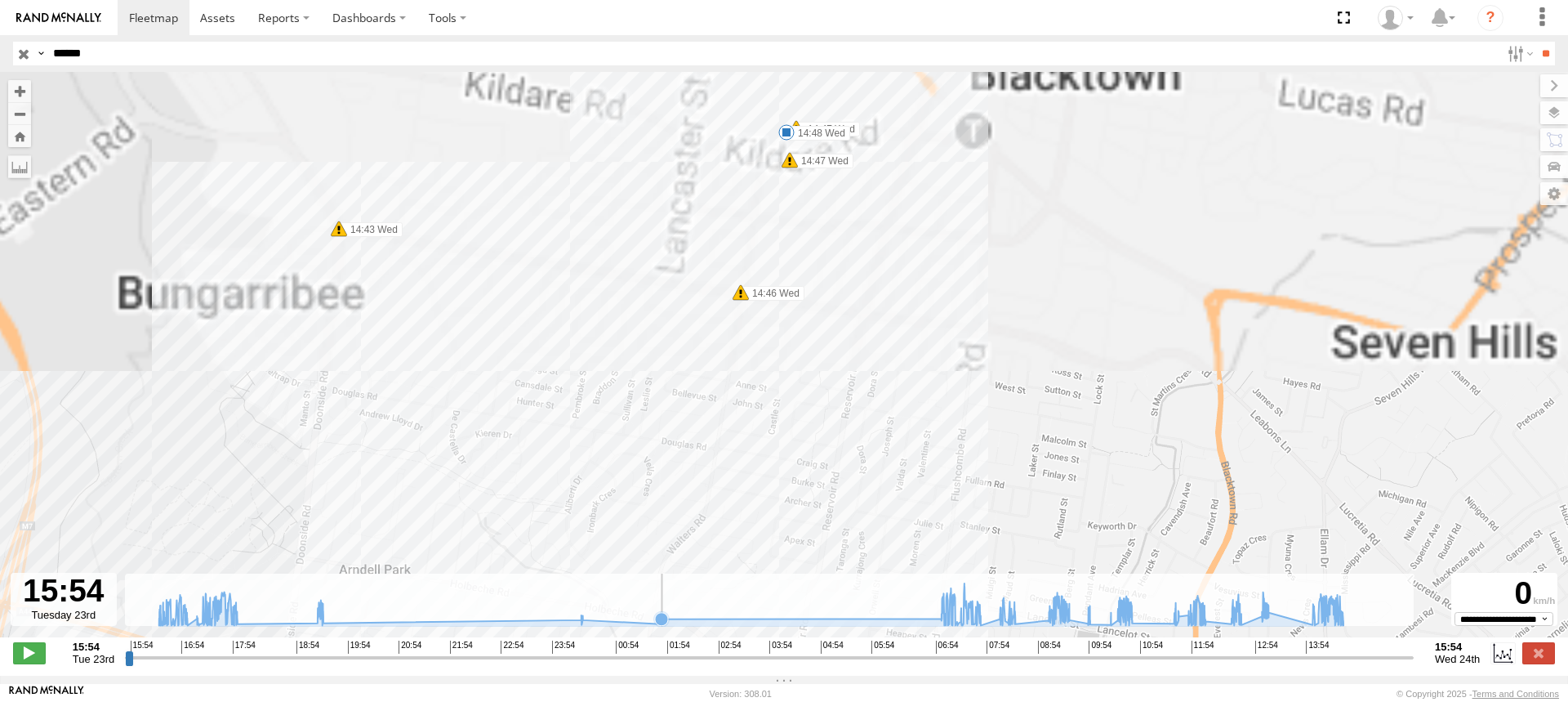
drag, startPoint x: 845, startPoint y: 250, endPoint x: 785, endPoint y: 626, distance: 380.8
click at [789, 625] on div "← Move left → Move right ↑ Move up ↓ Move down + Zoom in - Zoom out Home Jump l…" at bounding box center [784, 374] width 1568 height 604
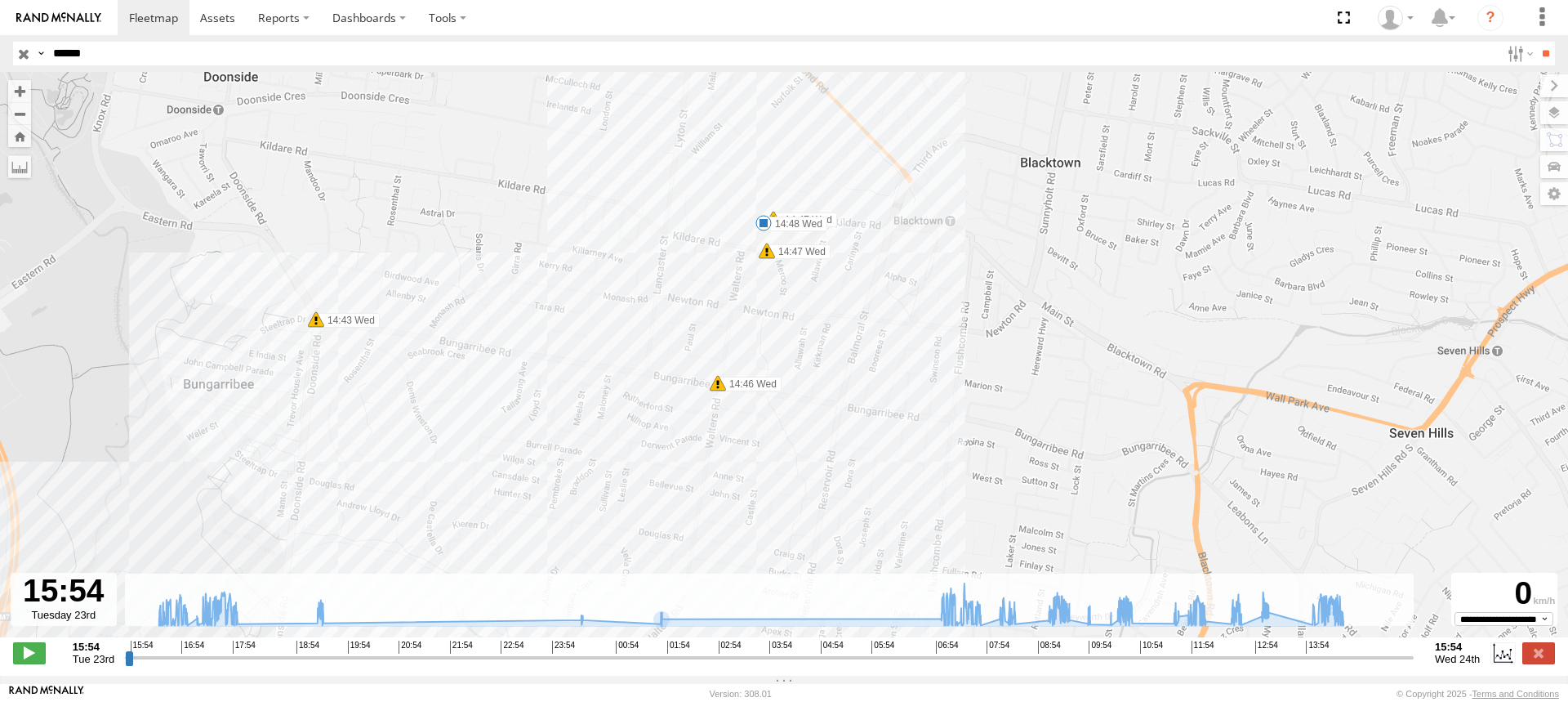
drag, startPoint x: 818, startPoint y: 400, endPoint x: 792, endPoint y: 507, distance: 110.1
click at [792, 507] on div "S - BB01MC - SPARE 16:20 Tue 16:20 Tue 16:25 Tue 16:51 Tue 17:46 Tue 17:48 Tue …" at bounding box center [784, 363] width 1568 height 583
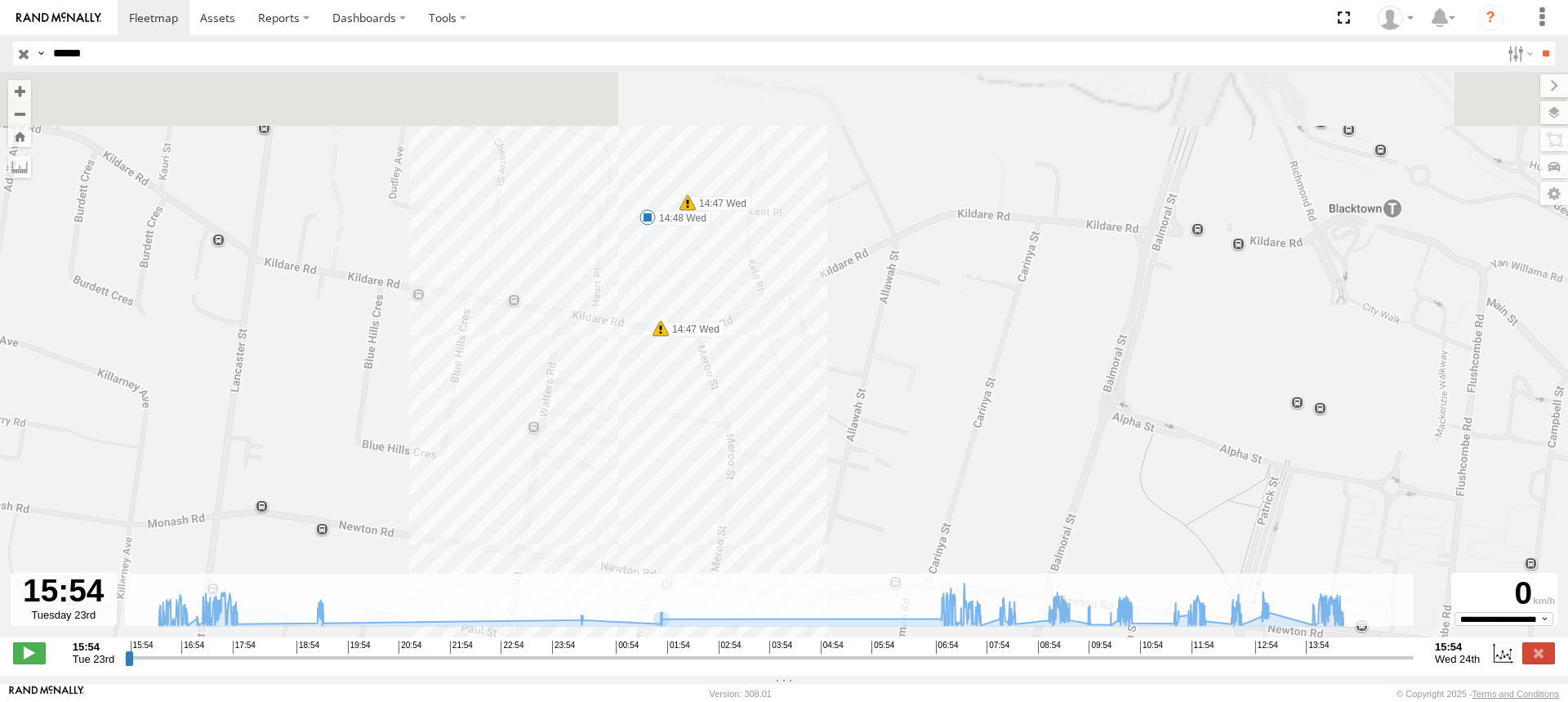
drag, startPoint x: 741, startPoint y: 280, endPoint x: 823, endPoint y: 546, distance: 278.4
click at [823, 546] on div "S - BB01MC - SPARE 16:20 Tue 16:20 Tue 16:25 Tue 16:51 Tue 17:46 Tue 17:48 Tue …" at bounding box center [784, 363] width 1568 height 583
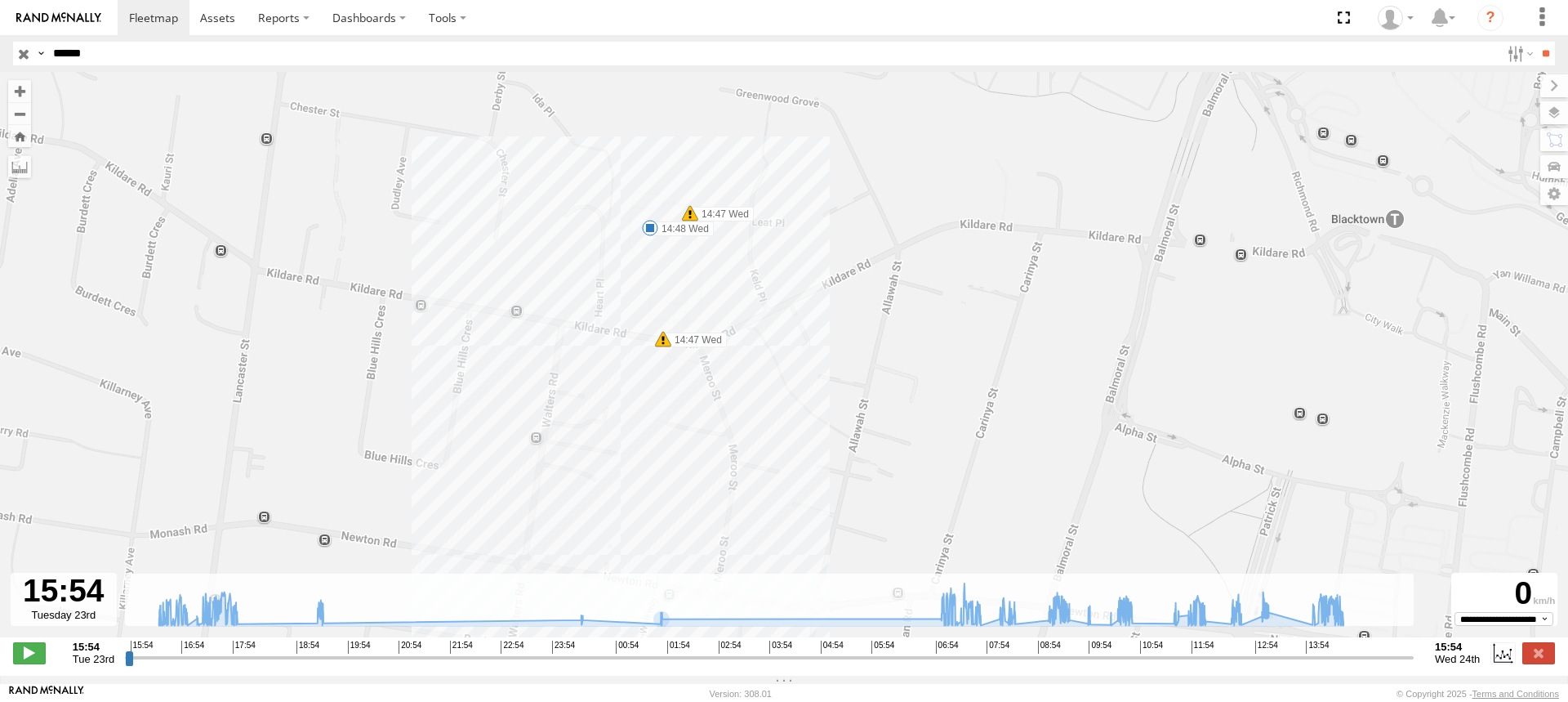
click at [653, 233] on span at bounding box center [651, 228] width 17 height 17
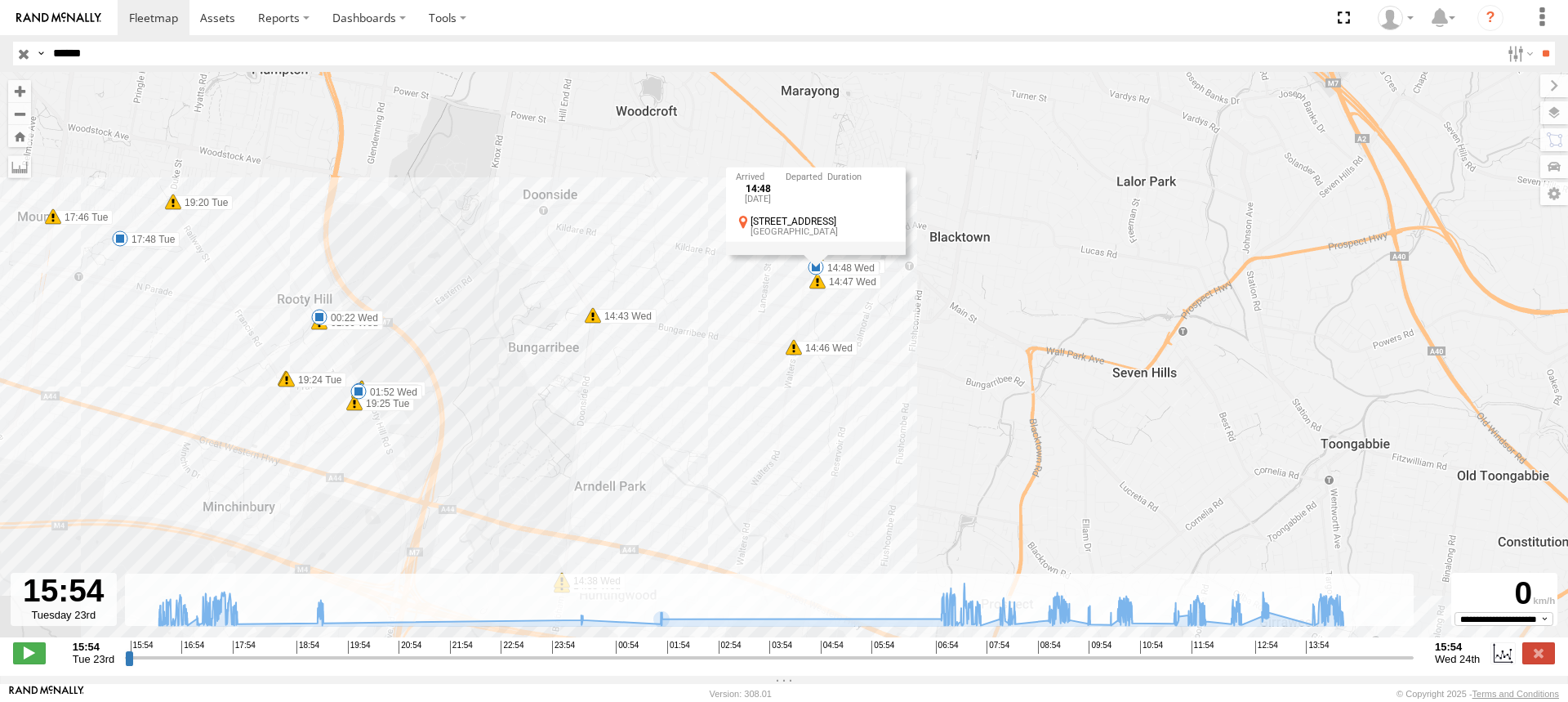
drag, startPoint x: 347, startPoint y: 349, endPoint x: 682, endPoint y: 294, distance: 339.5
click at [682, 294] on div "S - BB01MC - SPARE 16:20 Tue 16:20 Tue 16:25 Tue 16:51 Tue 17:46 Tue 17:48 Tue …" at bounding box center [784, 363] width 1568 height 583
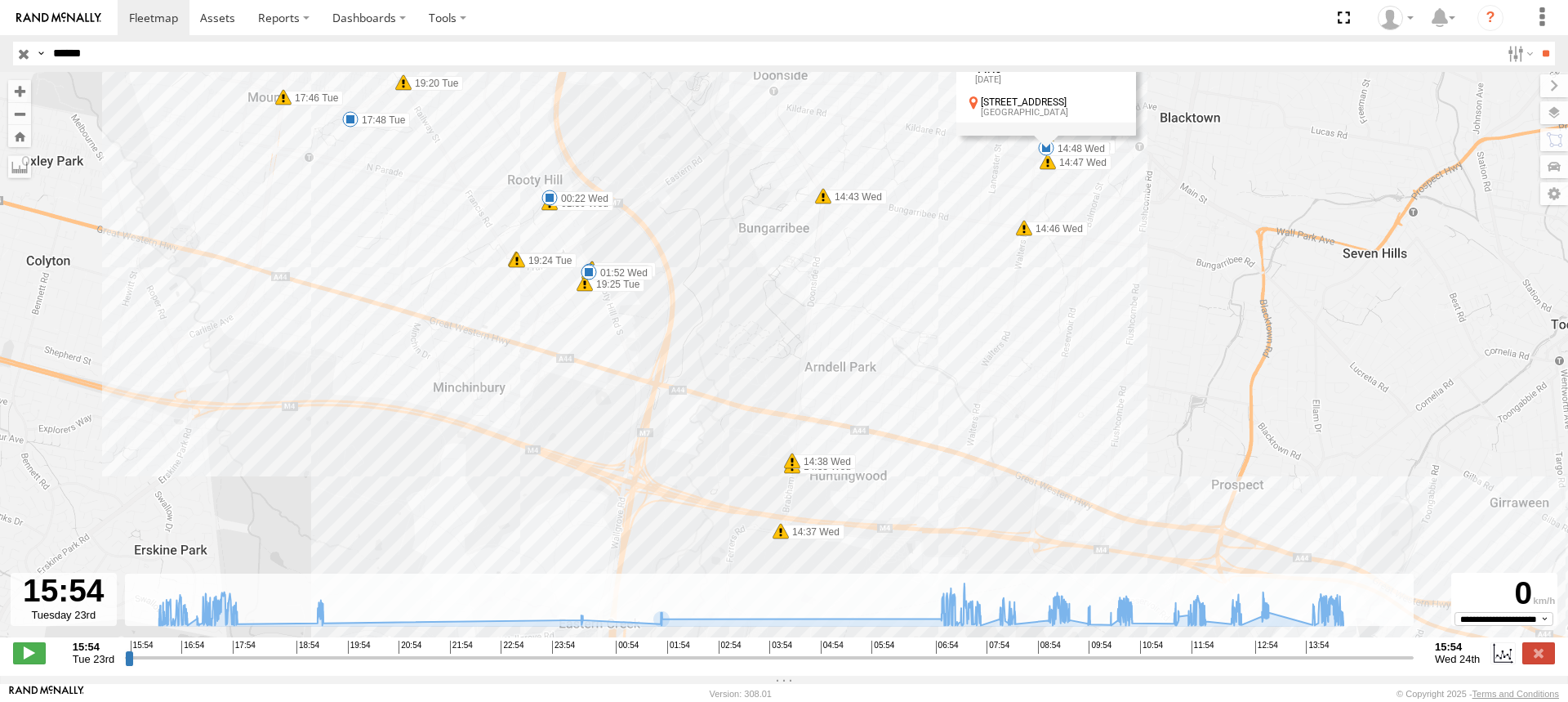
drag, startPoint x: 367, startPoint y: 249, endPoint x: 586, endPoint y: 139, distance: 245.1
click at [586, 139] on div "S - BB01MC - SPARE 16:20 Tue 16:20 Tue 16:25 Tue 16:51 Tue 17:46 Tue 17:48 Tue …" at bounding box center [784, 363] width 1568 height 583
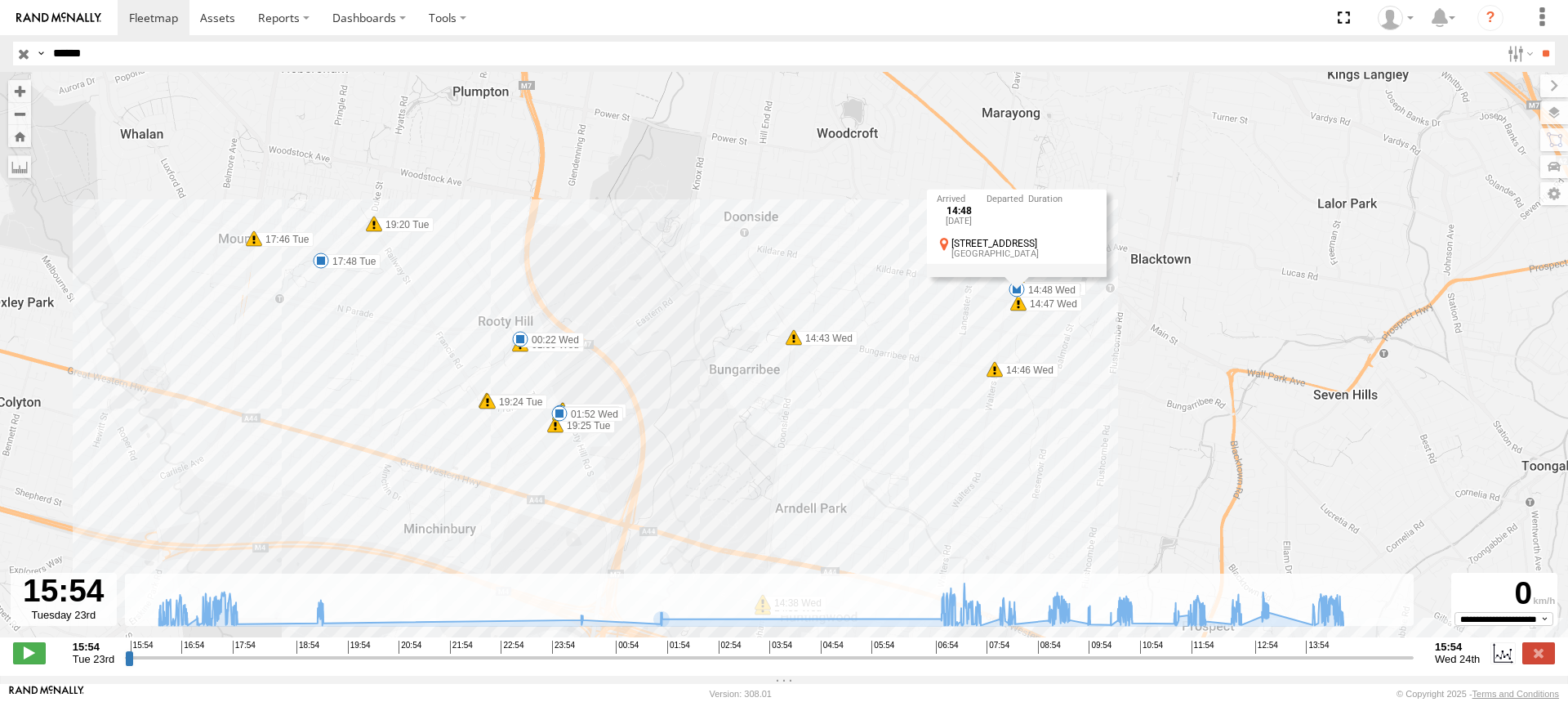
drag, startPoint x: 692, startPoint y: 197, endPoint x: 661, endPoint y: 352, distance: 158.1
click at [661, 352] on div "S - BB01MC - SPARE 16:20 Tue 16:20 Tue 16:25 Tue 16:51 Tue 17:46 Tue 17:48 Tue …" at bounding box center [784, 363] width 1568 height 583
